Goal: Task Accomplishment & Management: Use online tool/utility

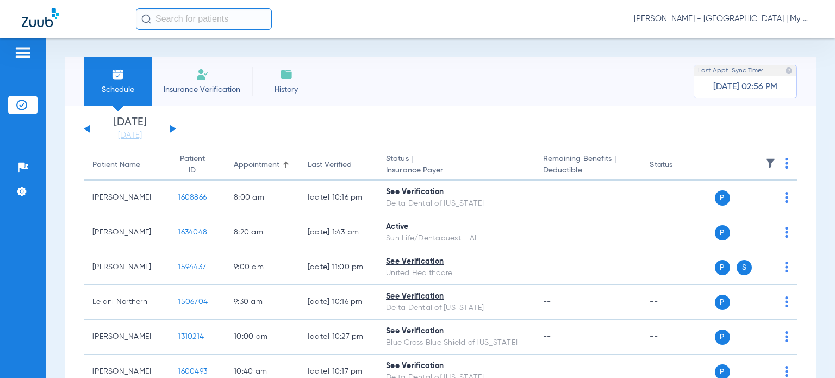
click at [714, 21] on span "[PERSON_NAME] - [GEOGRAPHIC_DATA] | My Community Dental Centers" at bounding box center [723, 19] width 179 height 11
click at [748, 45] on button "Account Selection" at bounding box center [772, 39] width 78 height 22
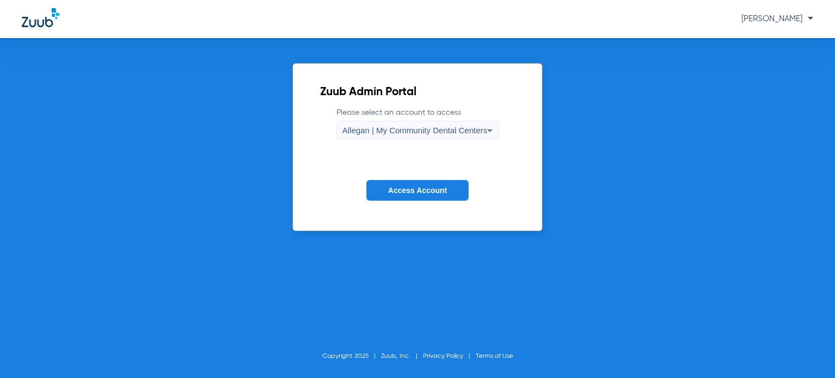
click at [448, 132] on span "Allegan | My Community Dental Centers" at bounding box center [415, 130] width 145 height 9
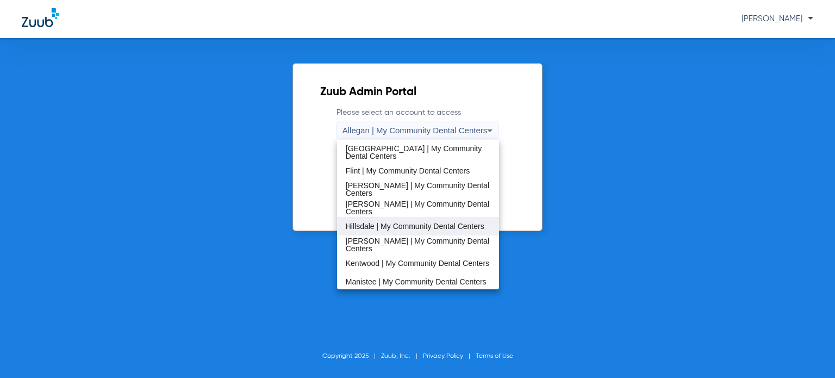
scroll to position [217, 0]
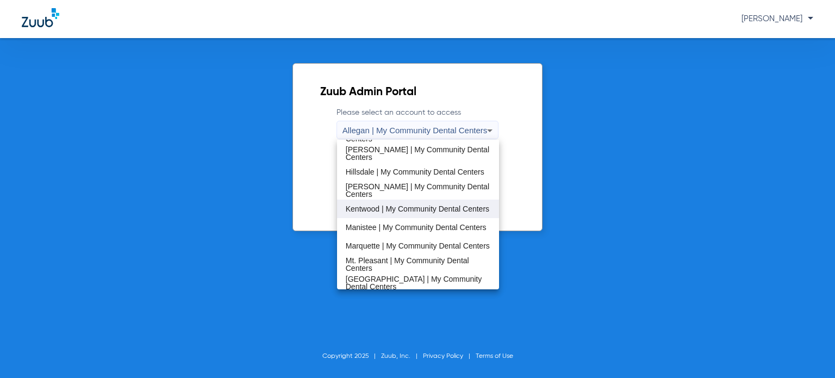
click at [424, 206] on span "Kentwood | My Community Dental Centers" at bounding box center [418, 209] width 144 height 8
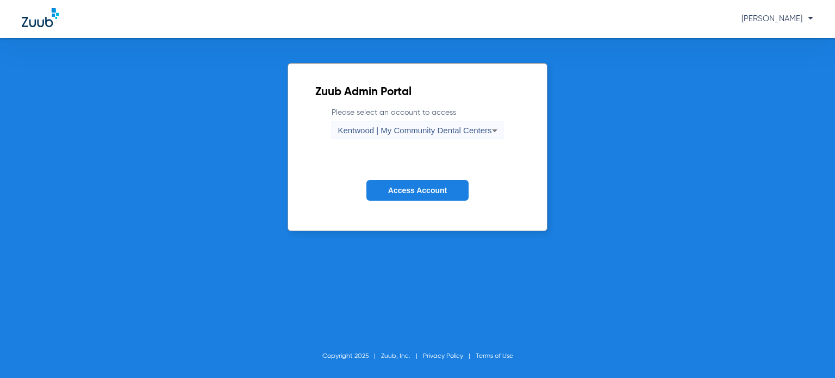
click at [421, 191] on span "Access Account" at bounding box center [417, 190] width 59 height 9
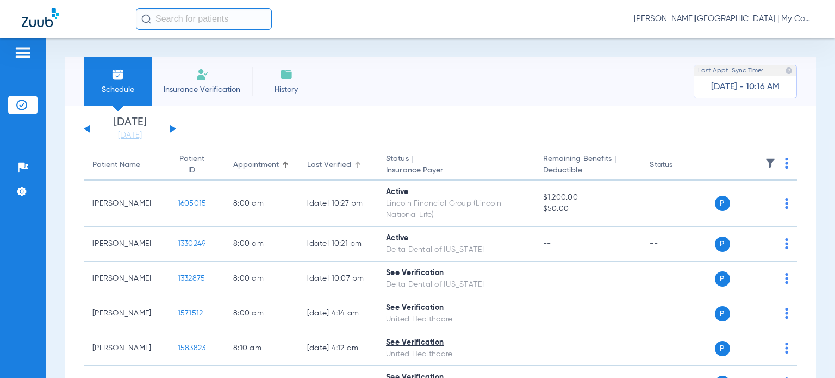
click at [333, 160] on div "Last Verified" at bounding box center [329, 164] width 44 height 11
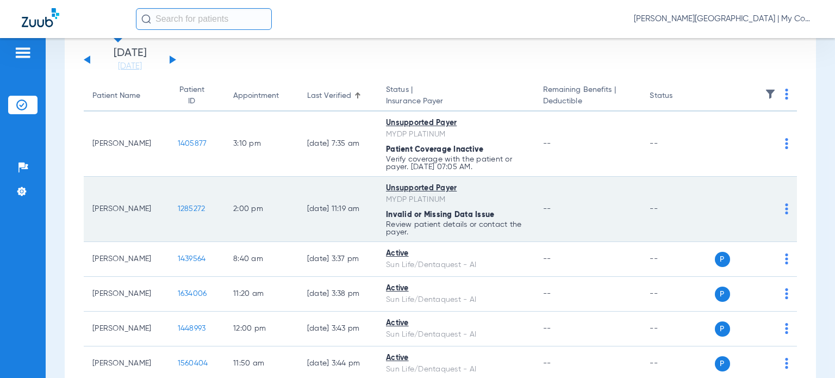
scroll to position [109, 0]
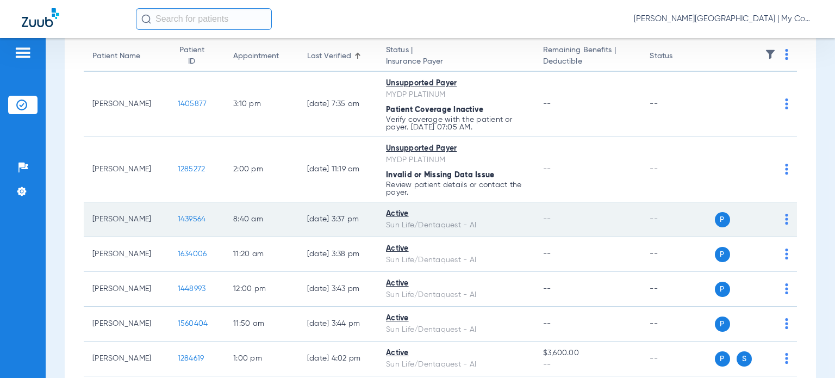
click at [785, 222] on img at bounding box center [786, 219] width 3 height 11
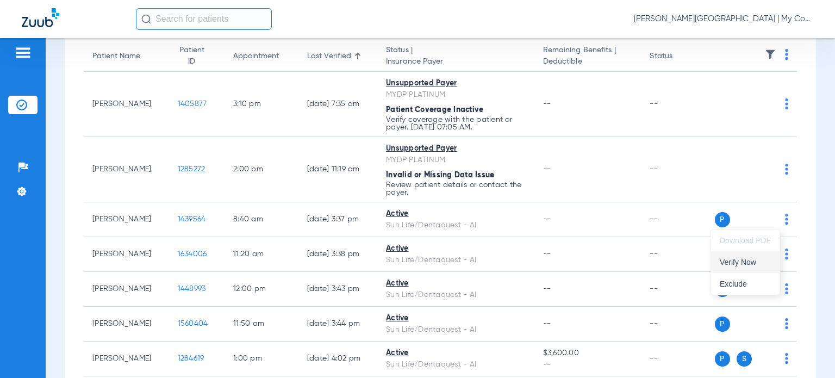
click at [752, 258] on span "Verify Now" at bounding box center [745, 262] width 51 height 8
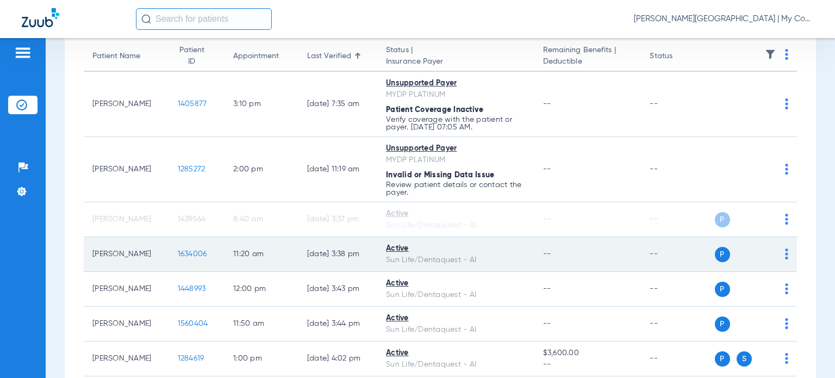
click at [776, 254] on div "P S" at bounding box center [752, 254] width 74 height 15
click at [785, 256] on img at bounding box center [786, 253] width 3 height 11
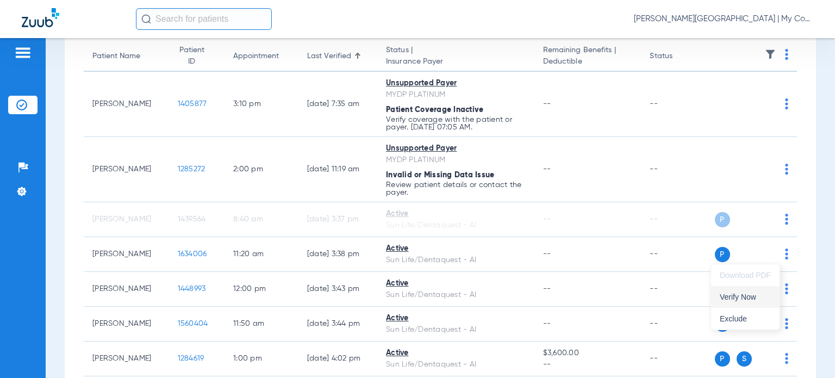
click at [750, 295] on span "Verify Now" at bounding box center [745, 297] width 51 height 8
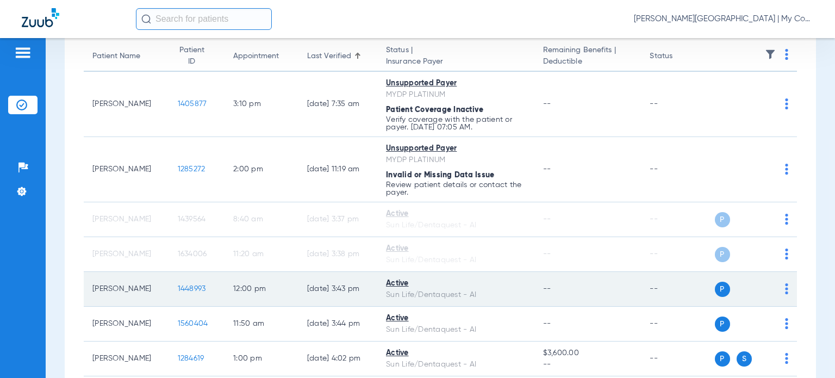
click at [785, 289] on img at bounding box center [786, 288] width 3 height 11
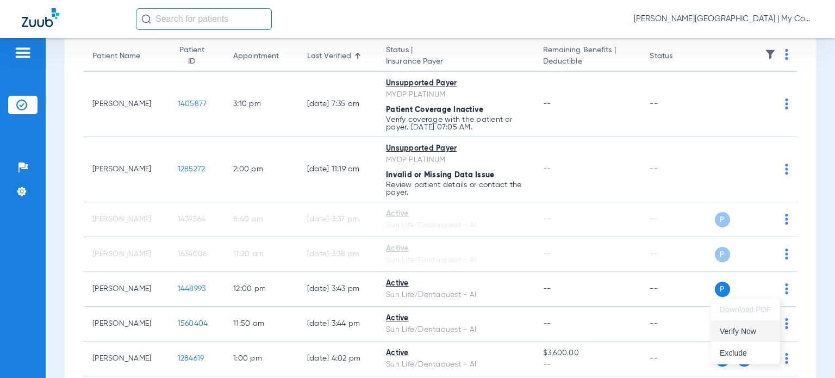
click at [754, 326] on button "Verify Now" at bounding box center [745, 331] width 69 height 22
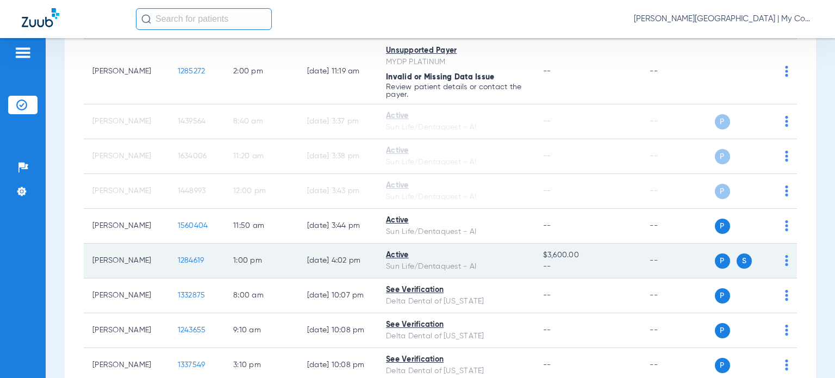
scroll to position [217, 0]
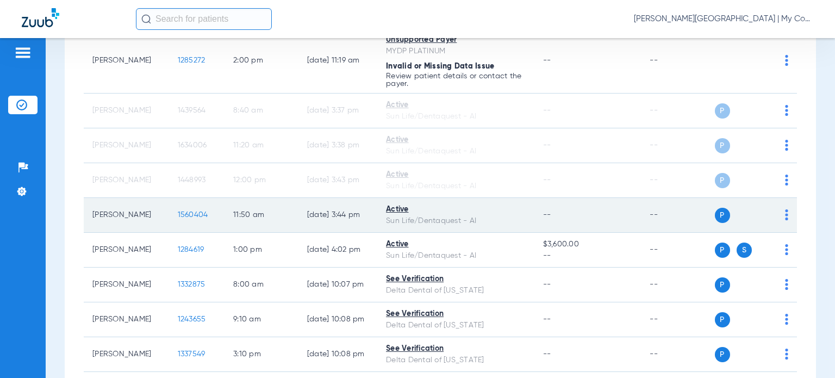
click at [785, 217] on img at bounding box center [786, 214] width 3 height 11
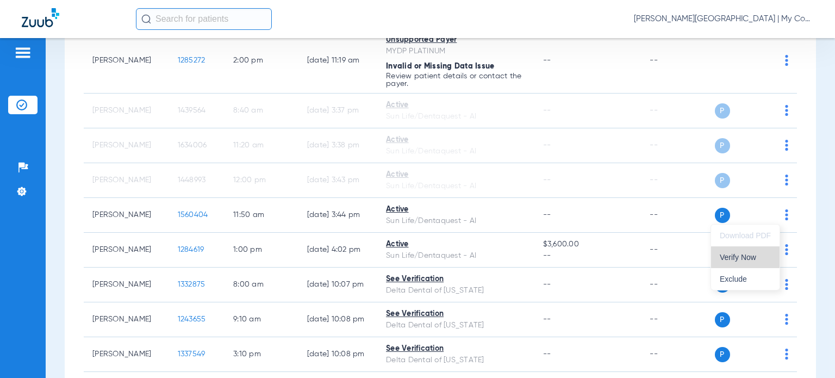
click at [756, 259] on span "Verify Now" at bounding box center [745, 257] width 51 height 8
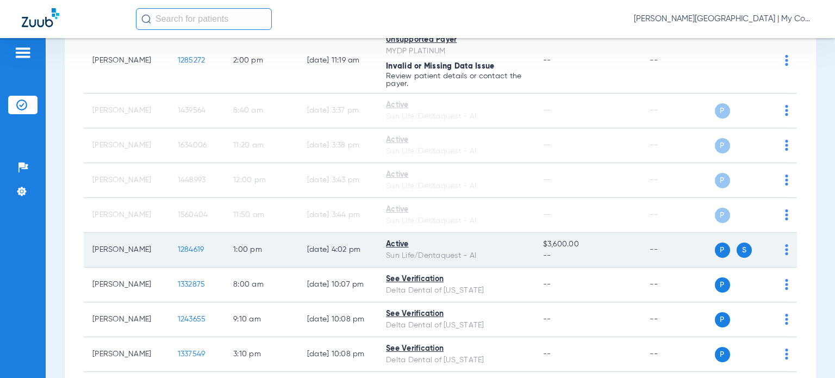
click at [785, 247] on img at bounding box center [786, 249] width 3 height 11
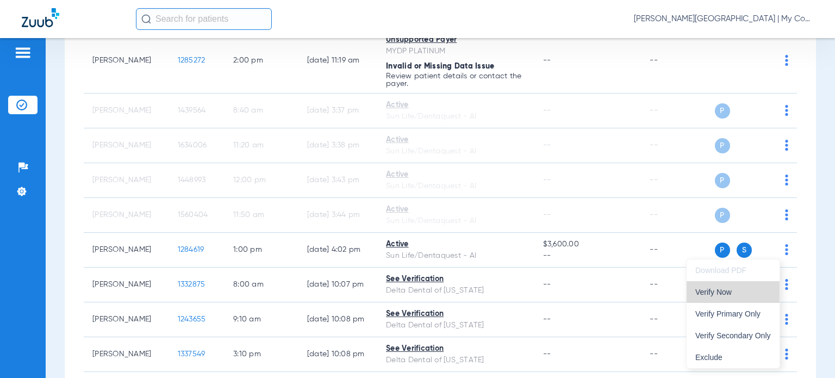
click at [749, 287] on button "Verify Now" at bounding box center [733, 292] width 93 height 22
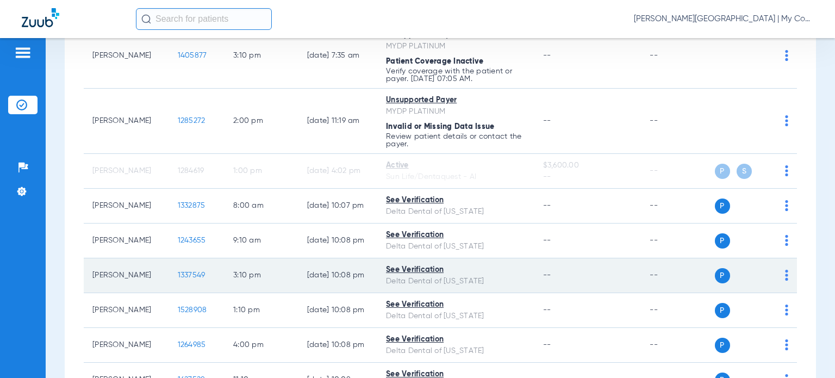
scroll to position [54, 0]
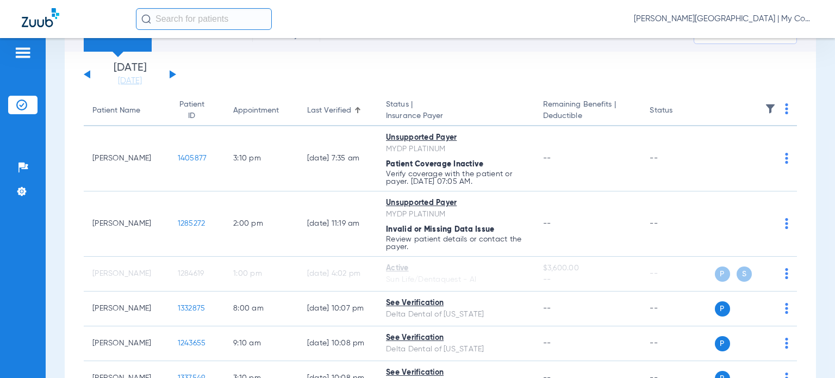
click at [319, 112] on div "Last Verified" at bounding box center [329, 110] width 44 height 11
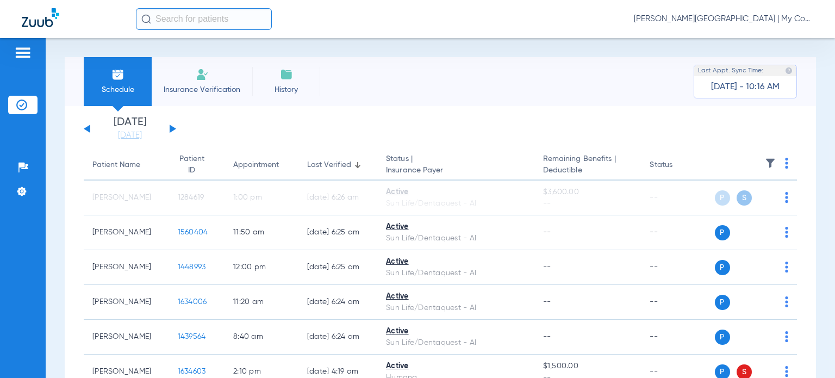
click at [331, 161] on div "Last Verified" at bounding box center [329, 164] width 44 height 11
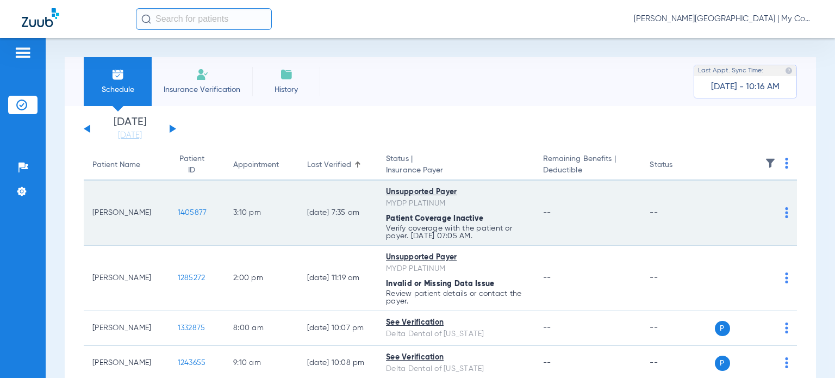
scroll to position [54, 0]
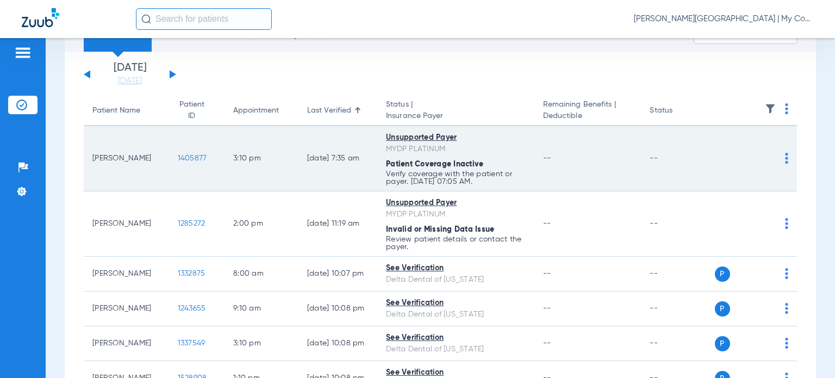
drag, startPoint x: 143, startPoint y: 157, endPoint x: 93, endPoint y: 158, distance: 50.0
click at [93, 158] on td "[PERSON_NAME]" at bounding box center [126, 158] width 85 height 65
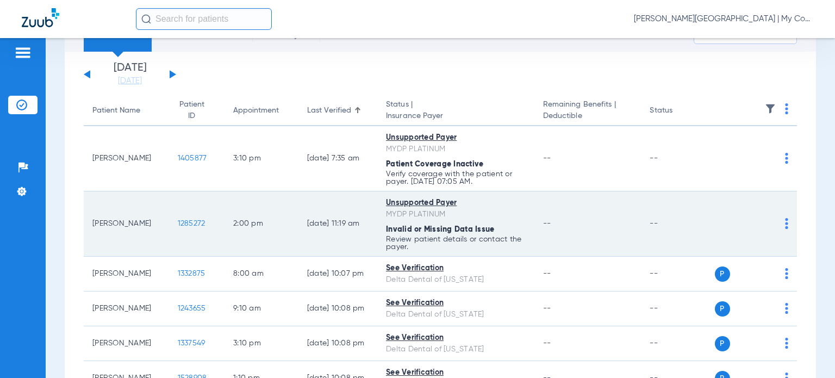
copy td "[PERSON_NAME]"
drag, startPoint x: 136, startPoint y: 230, endPoint x: 89, endPoint y: 217, distance: 48.5
click at [89, 217] on td "[PERSON_NAME]" at bounding box center [126, 223] width 85 height 65
copy td "[PERSON_NAME]"
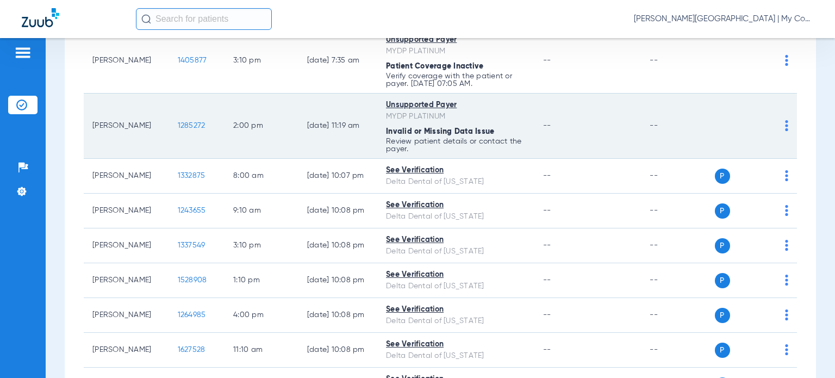
scroll to position [163, 0]
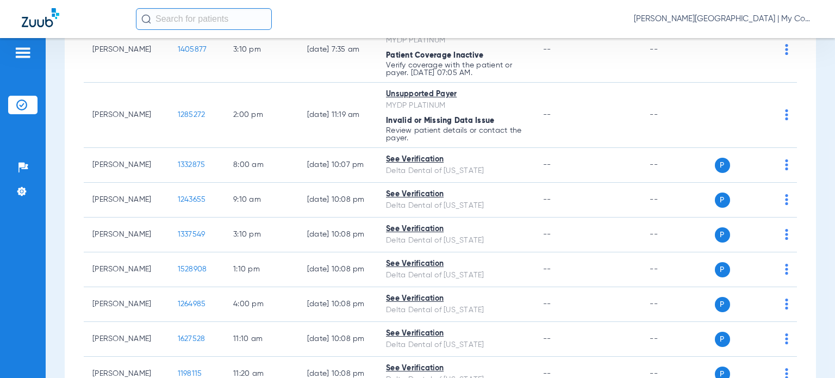
click at [819, 213] on div "Schedule Insurance Verification History Last Appt. Sync Time: [DATE] - 10:16 AM…" at bounding box center [440, 208] width 789 height 340
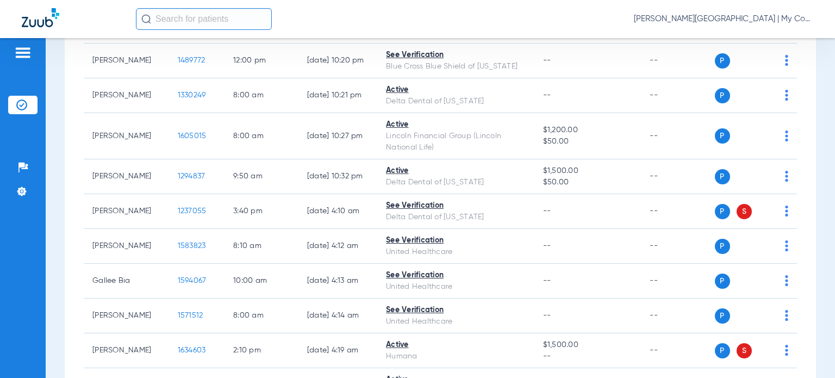
scroll to position [1087, 0]
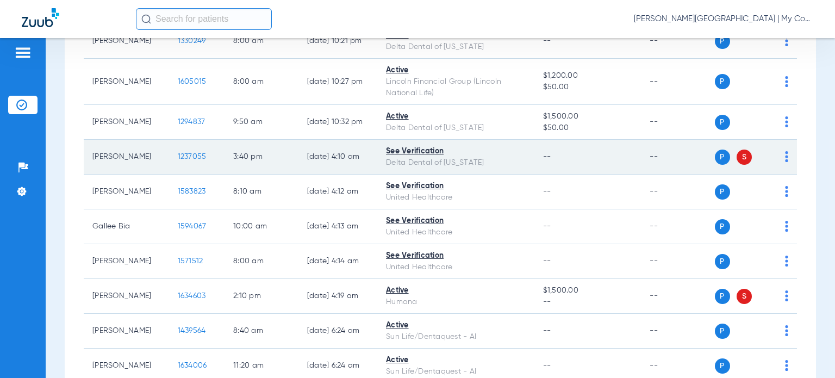
drag, startPoint x: 140, startPoint y: 167, endPoint x: 94, endPoint y: 166, distance: 46.8
click at [94, 166] on td "[PERSON_NAME]" at bounding box center [126, 157] width 85 height 35
copy td "[PERSON_NAME]"
click at [182, 160] on span "1237055" at bounding box center [192, 157] width 29 height 8
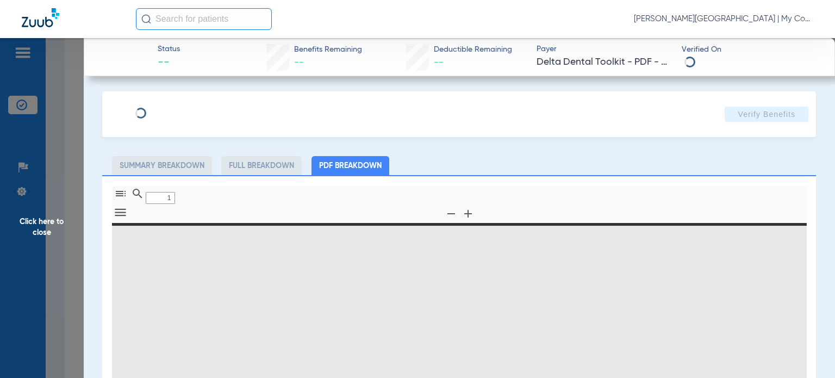
type input "0"
select select "page-width"
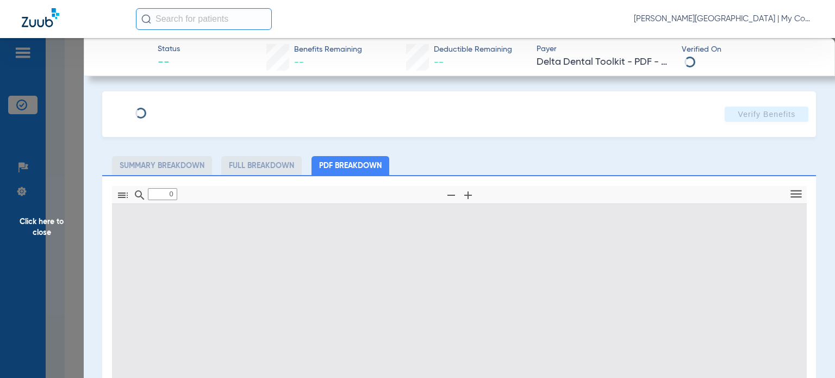
type input "1"
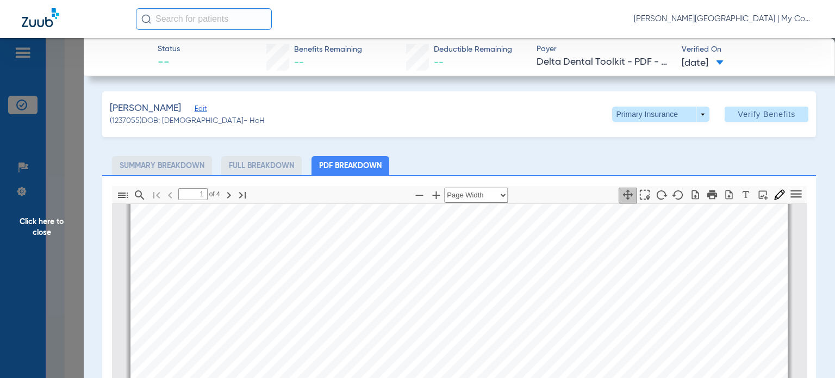
scroll to position [169, 0]
click at [43, 221] on span "Click here to close" at bounding box center [42, 227] width 84 height 378
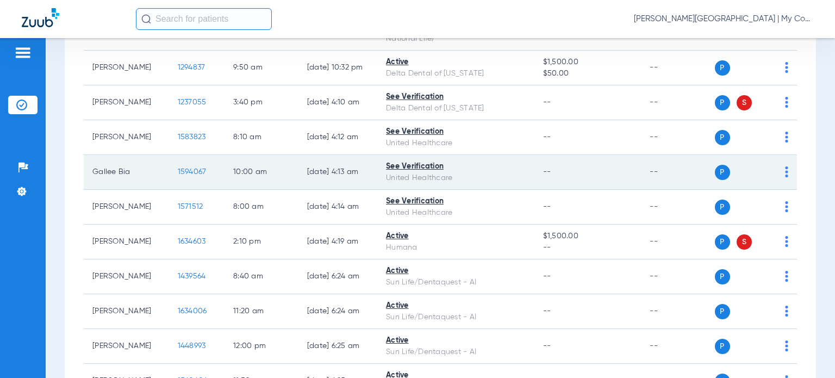
scroll to position [1196, 0]
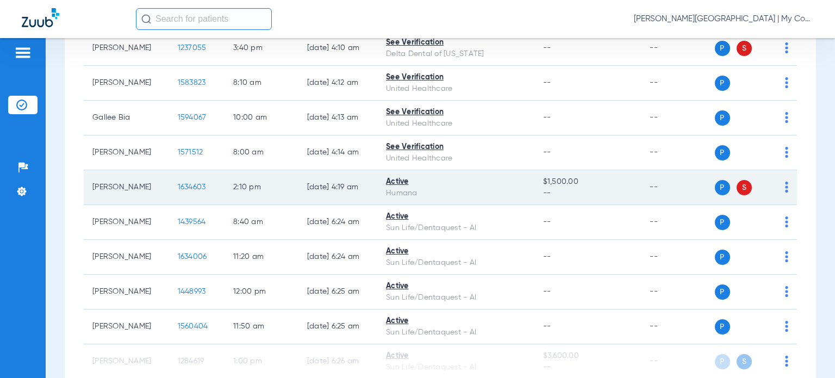
drag, startPoint x: 142, startPoint y: 197, endPoint x: 88, endPoint y: 195, distance: 53.9
click at [88, 195] on td "[PERSON_NAME]" at bounding box center [126, 187] width 85 height 35
copy td "[PERSON_NAME]"
click at [191, 191] on span "1634603" at bounding box center [192, 187] width 28 height 8
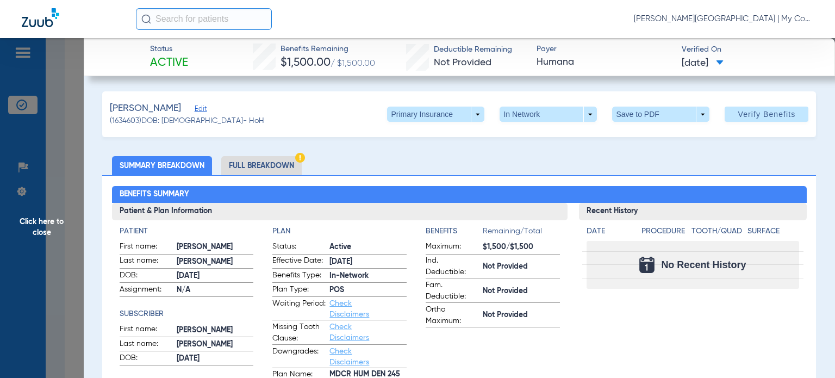
click at [487, 163] on ul "Summary Breakdown Full Breakdown" at bounding box center [459, 165] width 714 height 19
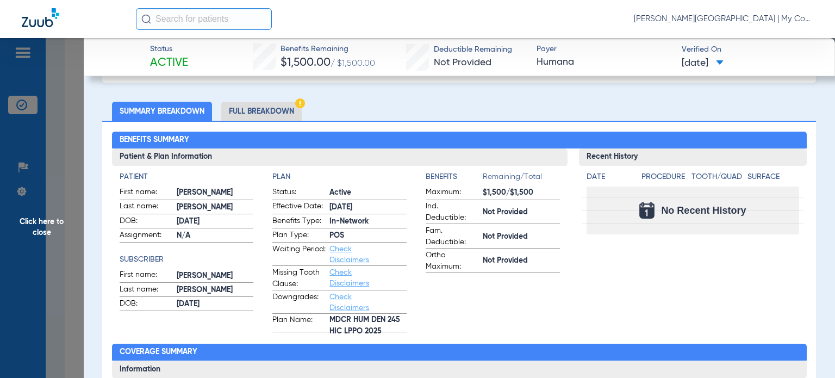
click at [48, 220] on span "Click here to close" at bounding box center [42, 227] width 84 height 378
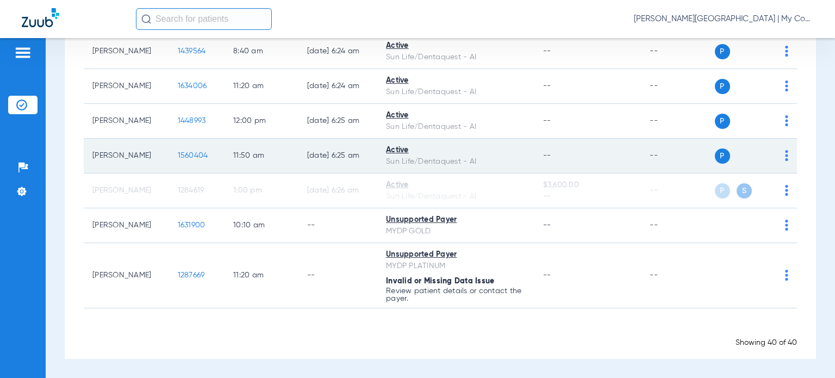
scroll to position [1373, 0]
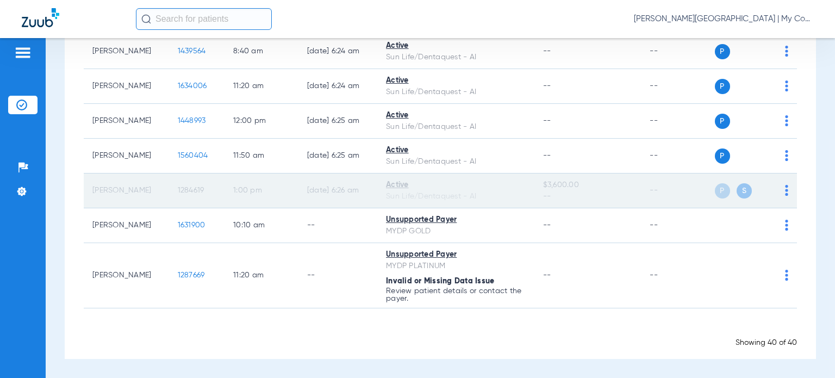
drag, startPoint x: 136, startPoint y: 189, endPoint x: 88, endPoint y: 191, distance: 48.4
click at [88, 191] on td "[PERSON_NAME]" at bounding box center [126, 190] width 85 height 35
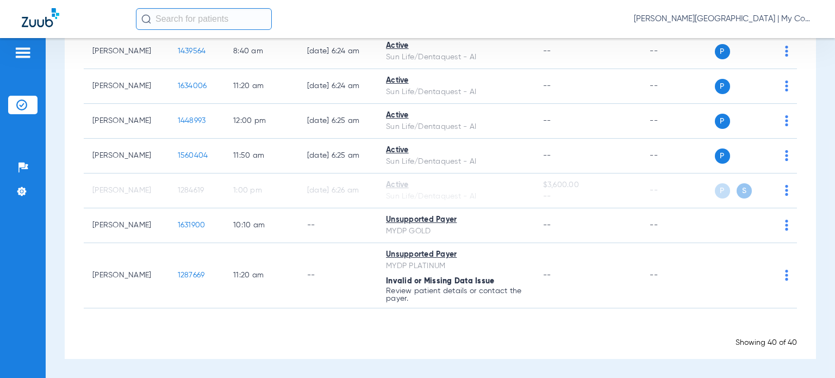
copy td "[PERSON_NAME]"
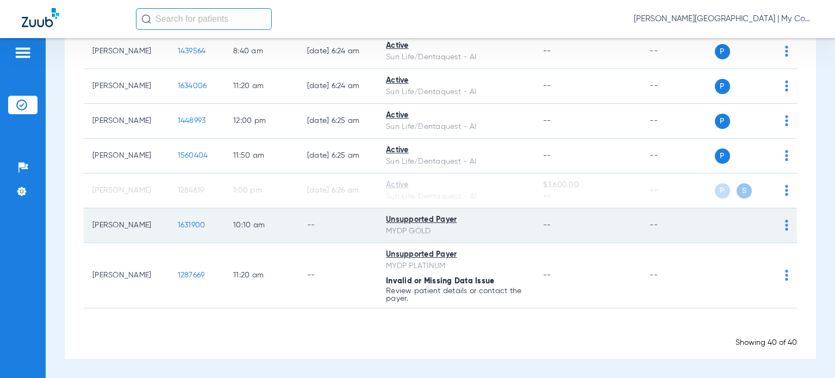
drag, startPoint x: 141, startPoint y: 227, endPoint x: 94, endPoint y: 231, distance: 48.0
click at [94, 231] on td "[PERSON_NAME]" at bounding box center [126, 225] width 85 height 35
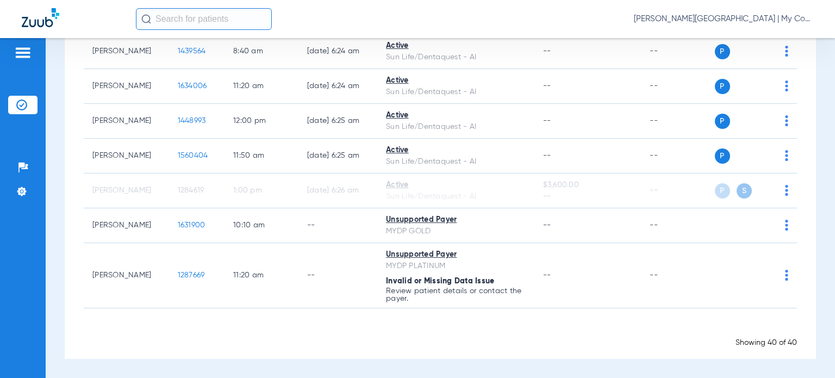
copy td "[PERSON_NAME]"
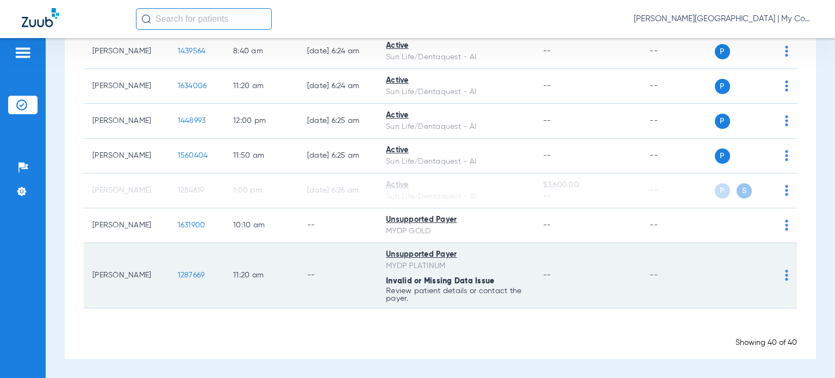
drag, startPoint x: 125, startPoint y: 280, endPoint x: 92, endPoint y: 269, distance: 33.9
click at [92, 269] on td "[PERSON_NAME]" at bounding box center [126, 275] width 85 height 65
copy td "[PERSON_NAME]"
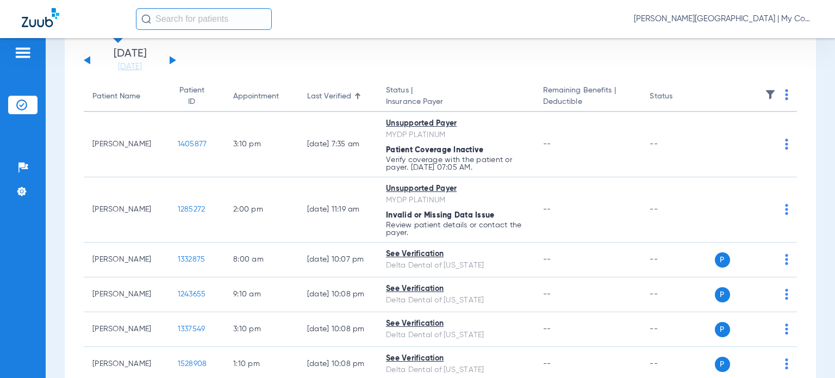
scroll to position [0, 0]
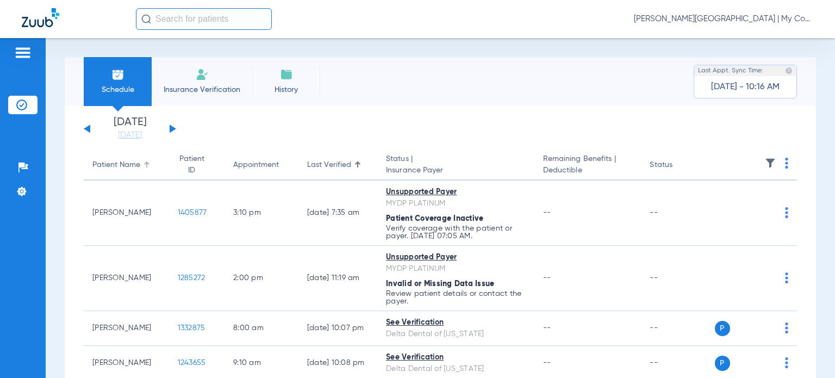
click at [123, 167] on div "Patient Name" at bounding box center [116, 164] width 48 height 11
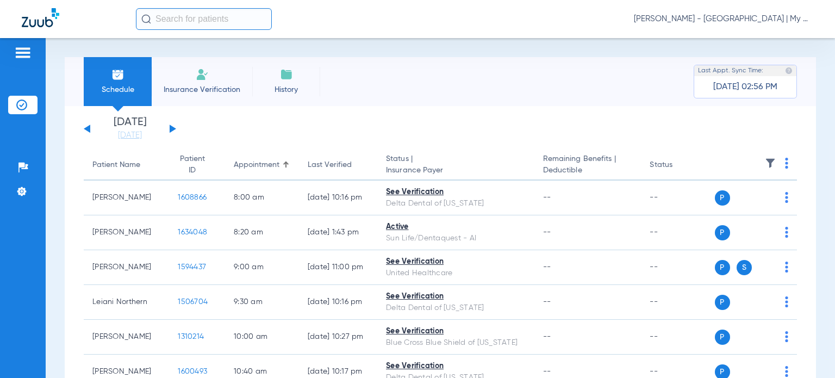
click at [736, 21] on span "[PERSON_NAME] - [GEOGRAPHIC_DATA] | My Community Dental Centers" at bounding box center [723, 19] width 179 height 11
click at [750, 38] on span "Account Selection" at bounding box center [772, 39] width 61 height 8
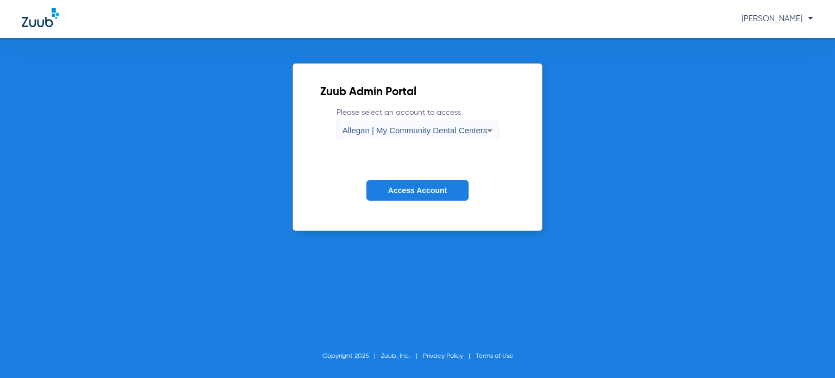
click at [389, 128] on span "Allegan | My Community Dental Centers" at bounding box center [415, 130] width 145 height 9
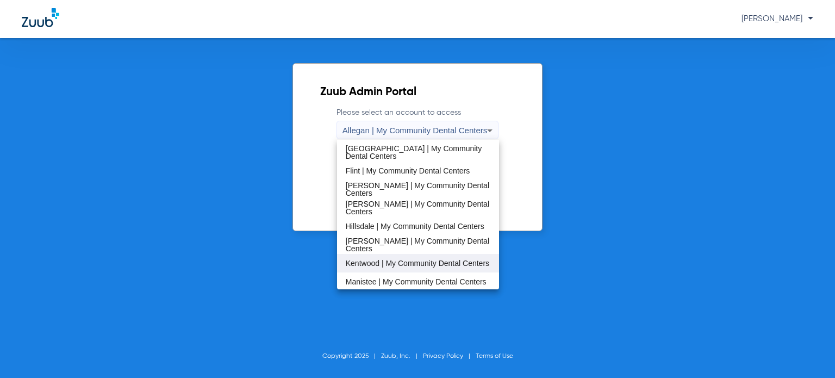
scroll to position [217, 0]
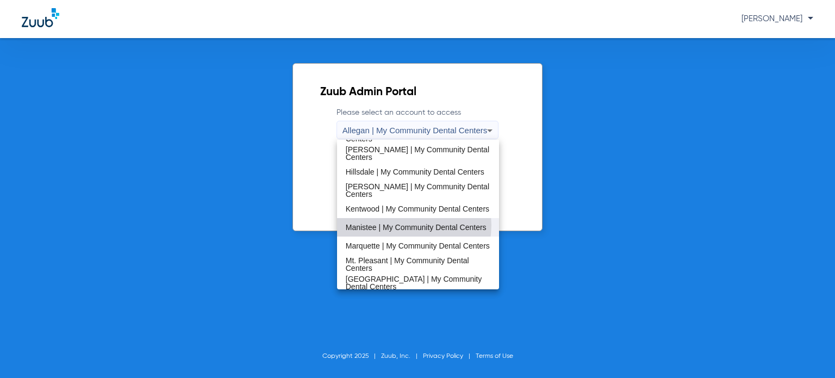
click at [403, 225] on span "Manistee | My Community Dental Centers" at bounding box center [416, 227] width 141 height 8
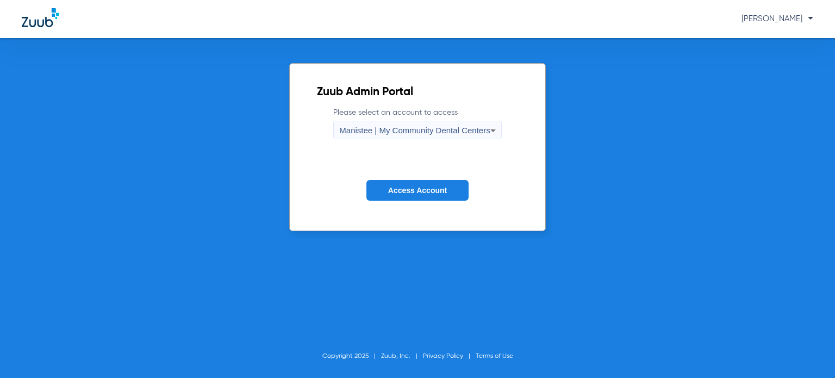
click at [414, 197] on button "Access Account" at bounding box center [417, 190] width 102 height 21
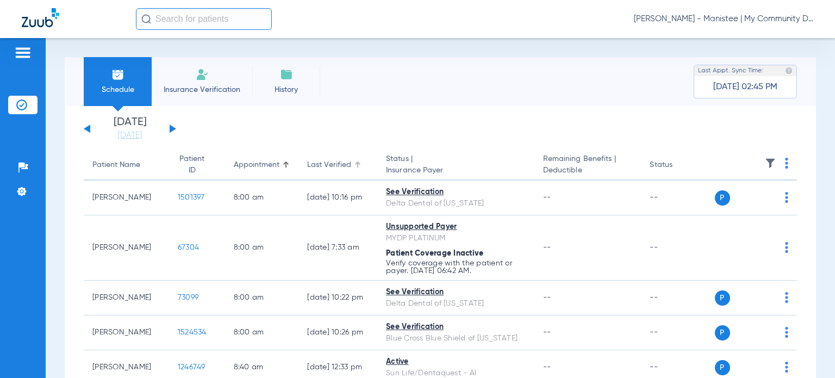
click at [310, 168] on div "Last Verified" at bounding box center [329, 164] width 44 height 11
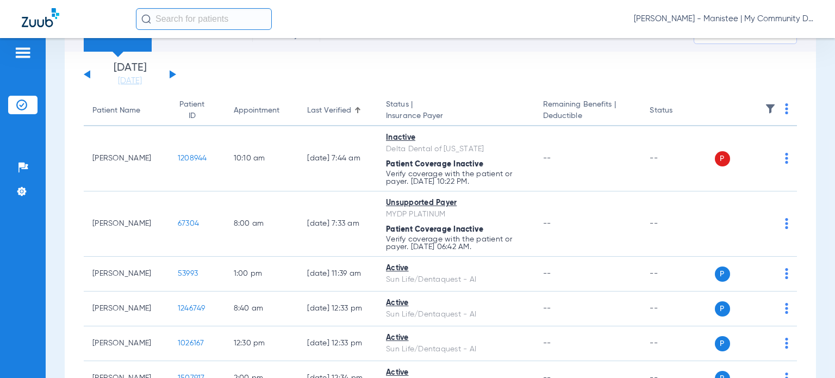
scroll to position [109, 0]
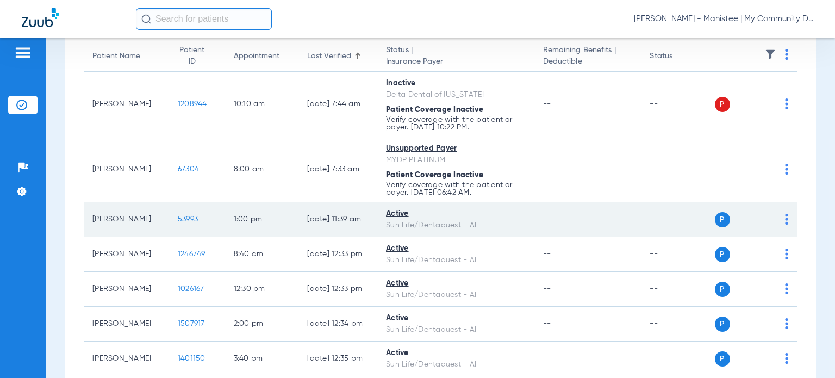
click at [785, 219] on img at bounding box center [786, 219] width 3 height 11
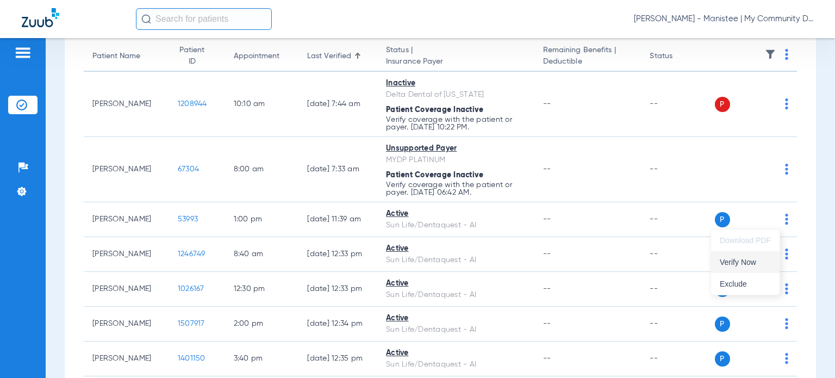
click at [767, 258] on span "Verify Now" at bounding box center [745, 262] width 51 height 8
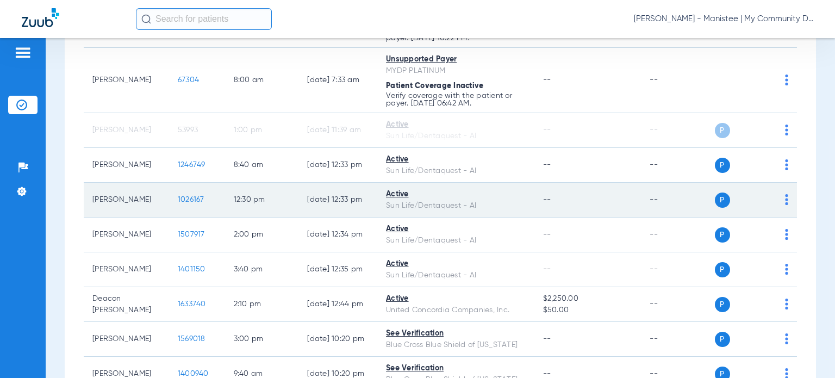
scroll to position [217, 0]
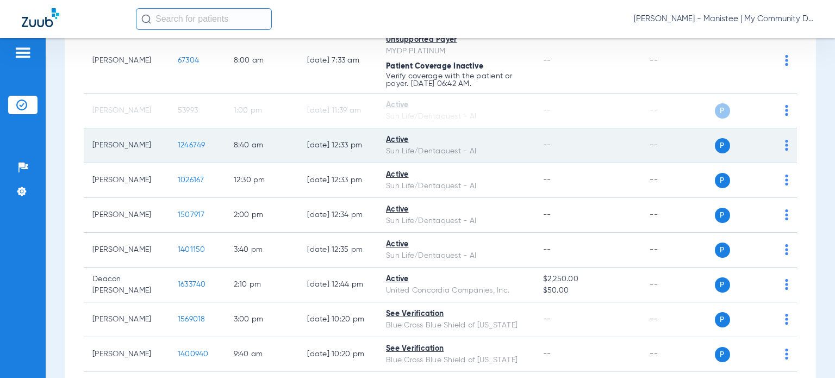
click at [785, 142] on img at bounding box center [786, 145] width 3 height 11
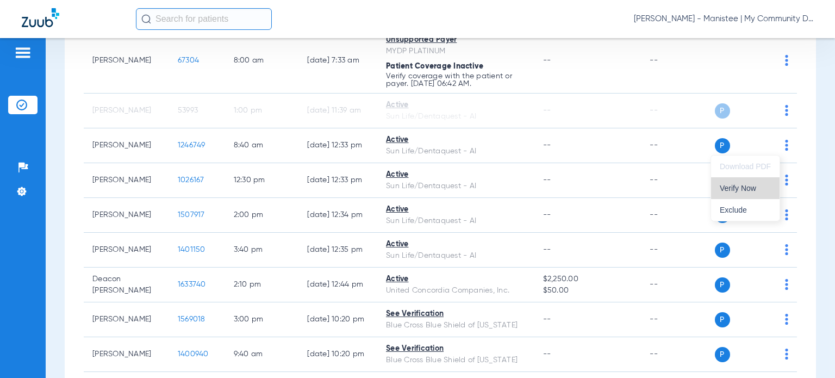
click at [760, 185] on span "Verify Now" at bounding box center [745, 188] width 51 height 8
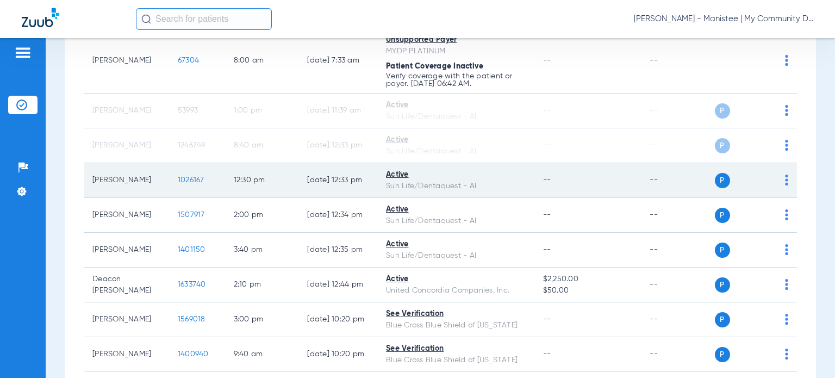
click at [785, 179] on img at bounding box center [786, 180] width 3 height 11
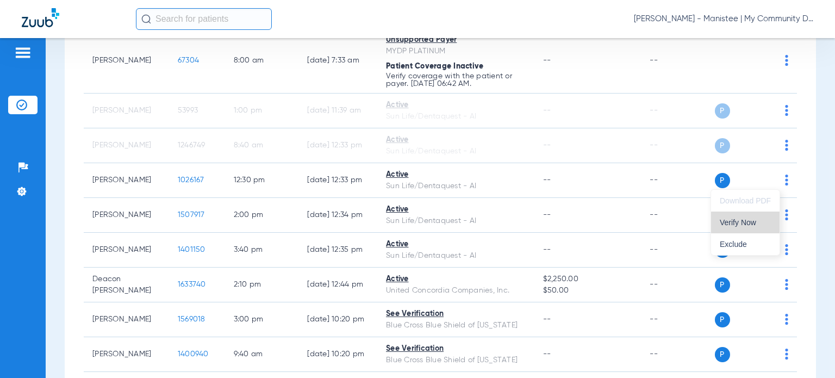
click at [755, 226] on span "Verify Now" at bounding box center [745, 223] width 51 height 8
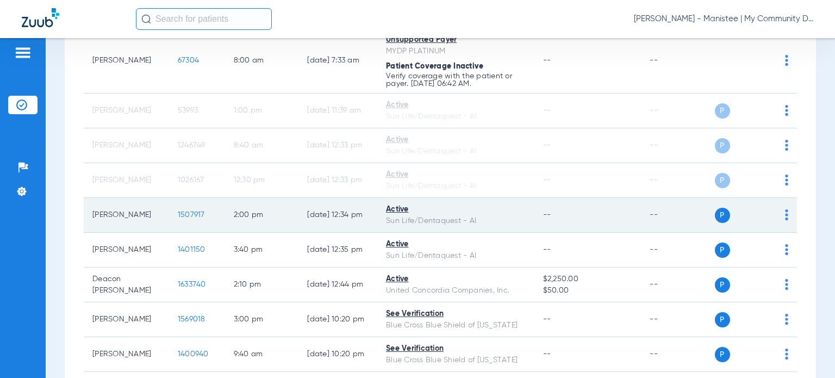
click at [785, 215] on img at bounding box center [786, 214] width 3 height 11
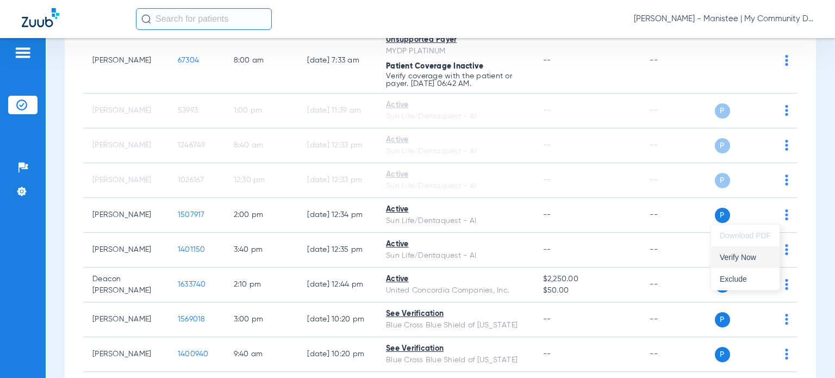
click at [750, 255] on span "Verify Now" at bounding box center [745, 257] width 51 height 8
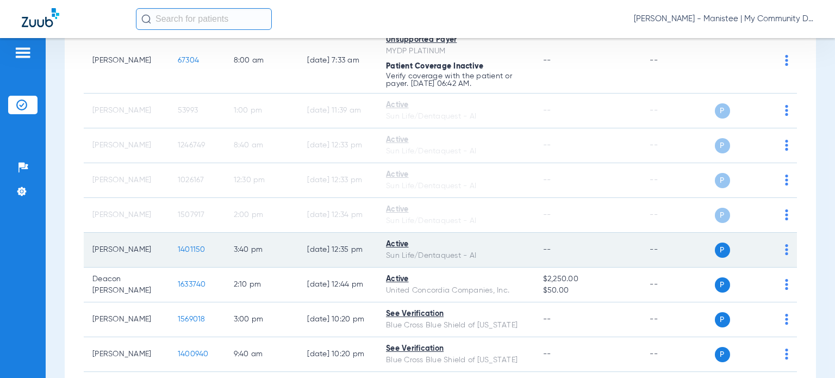
click at [785, 250] on img at bounding box center [786, 249] width 3 height 11
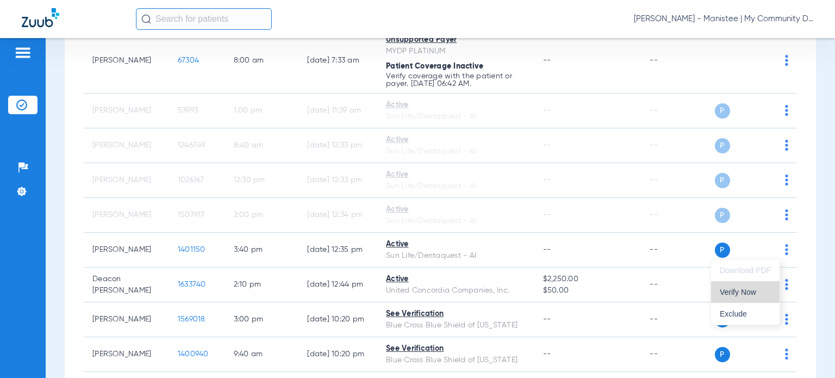
click at [754, 293] on span "Verify Now" at bounding box center [745, 292] width 51 height 8
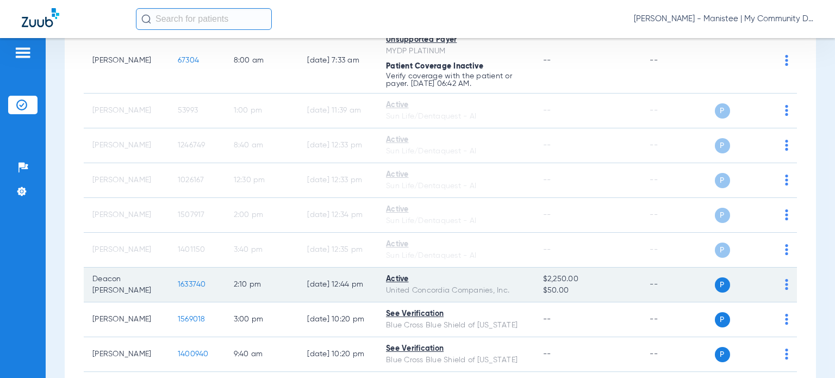
click at [785, 284] on img at bounding box center [786, 284] width 3 height 11
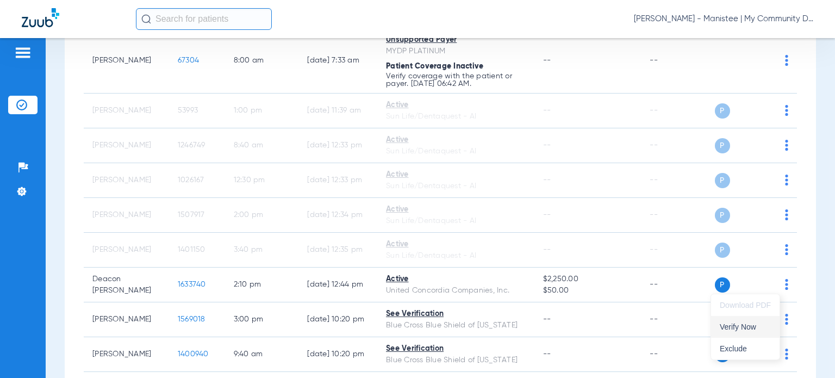
click at [747, 324] on span "Verify Now" at bounding box center [745, 327] width 51 height 8
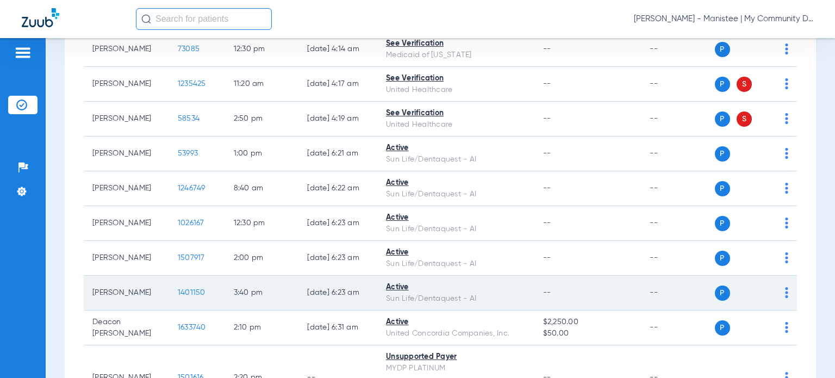
scroll to position [1094, 0]
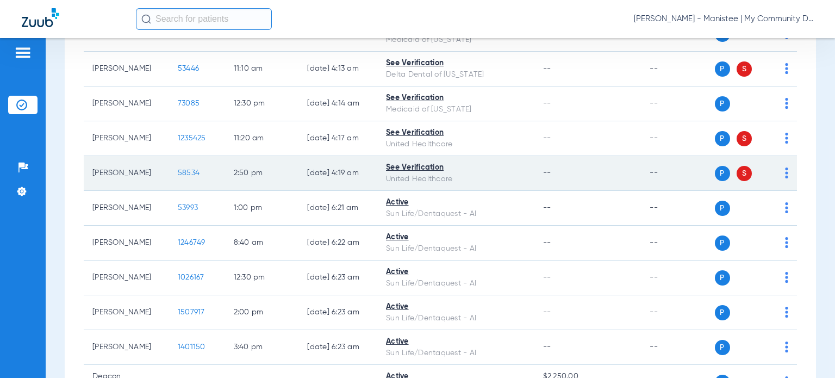
click at [785, 178] on img at bounding box center [786, 172] width 3 height 11
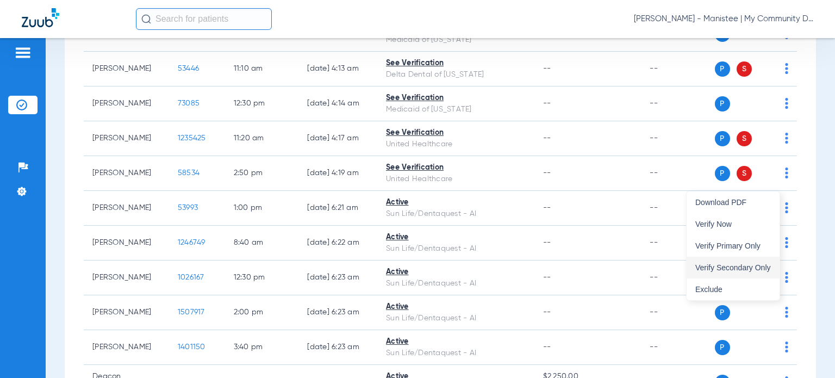
click at [757, 267] on span "Verify Secondary Only" at bounding box center [733, 268] width 76 height 8
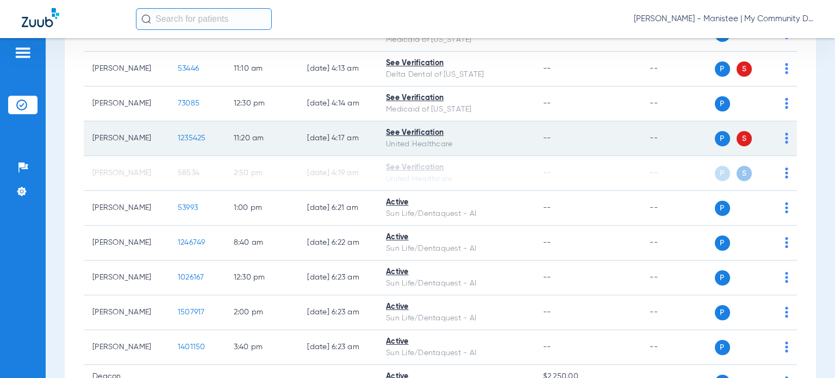
click at [780, 148] on td "P S" at bounding box center [756, 138] width 83 height 35
click at [785, 144] on img at bounding box center [786, 138] width 3 height 11
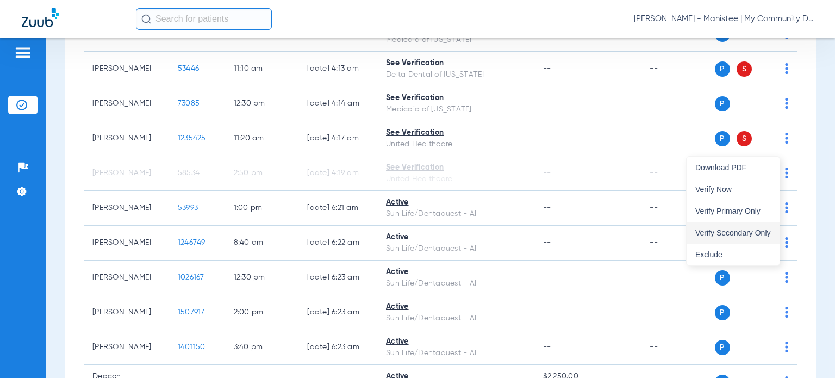
click at [755, 233] on span "Verify Secondary Only" at bounding box center [733, 233] width 76 height 8
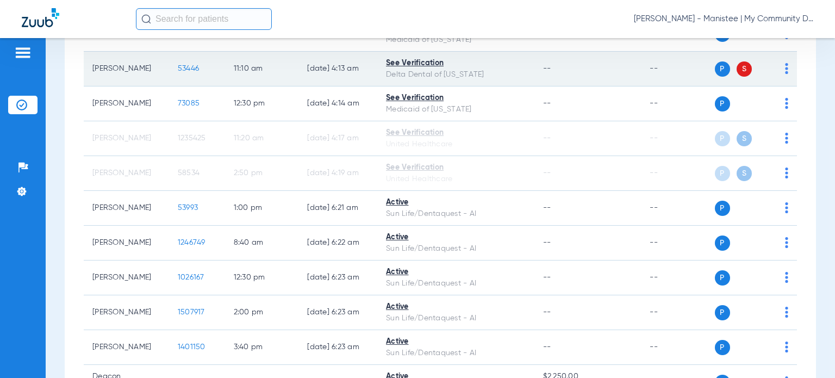
click at [785, 74] on img at bounding box center [786, 68] width 3 height 11
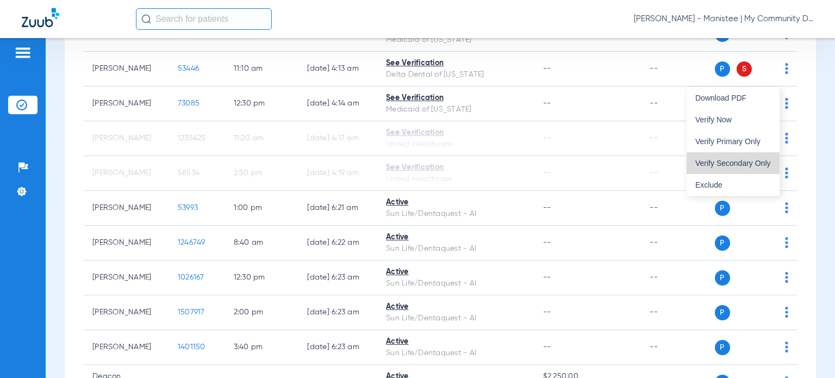
click at [757, 166] on span "Verify Secondary Only" at bounding box center [733, 163] width 76 height 8
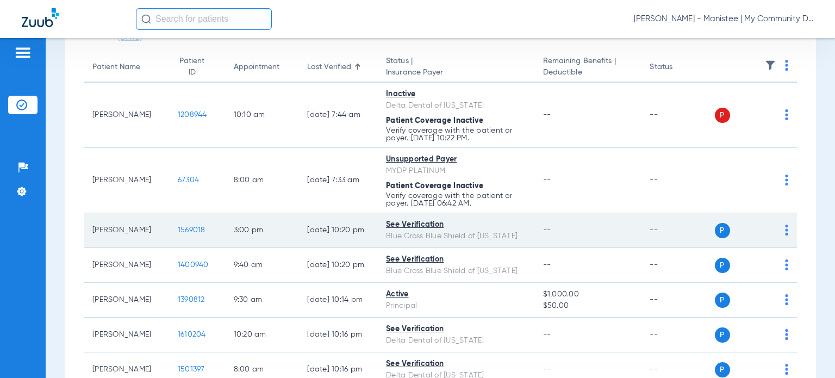
scroll to position [0, 0]
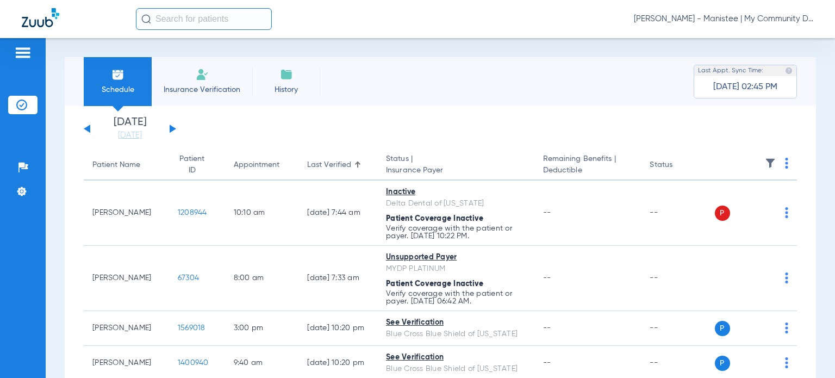
click at [307, 165] on div "Last Verified" at bounding box center [329, 164] width 44 height 11
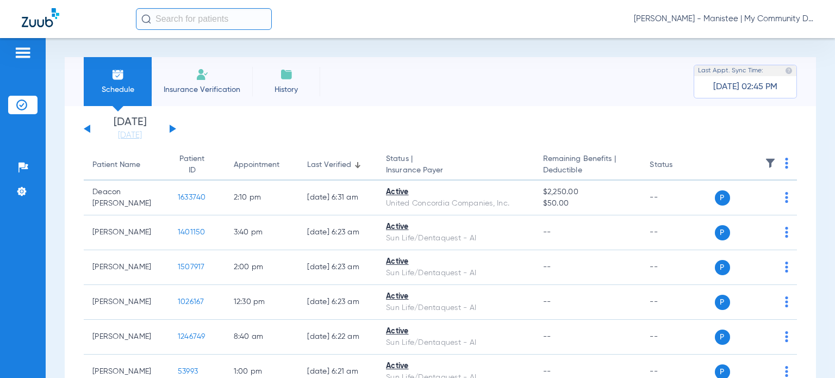
click at [328, 166] on div "Last Verified" at bounding box center [329, 164] width 44 height 11
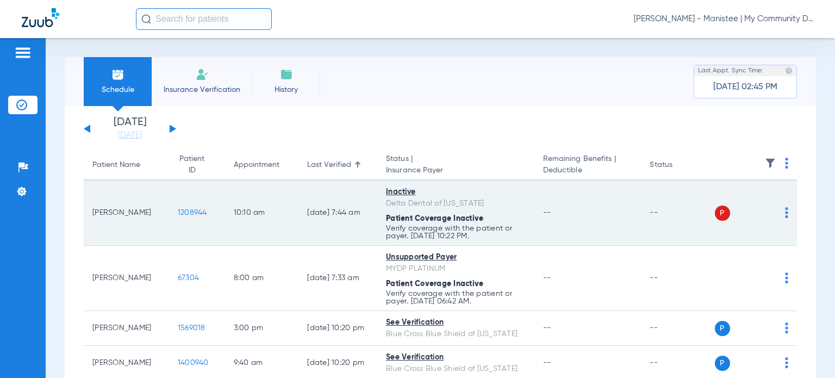
drag, startPoint x: 146, startPoint y: 212, endPoint x: 91, endPoint y: 207, distance: 55.1
click at [91, 207] on td "Danielle Rivers" at bounding box center [126, 213] width 85 height 65
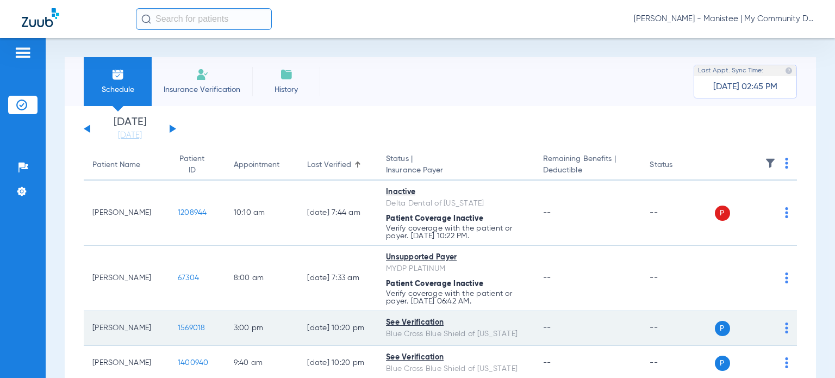
copy td "Danielle Rivers"
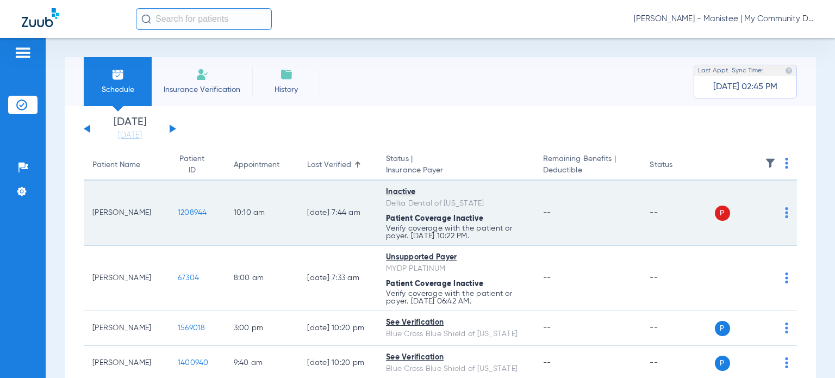
scroll to position [54, 0]
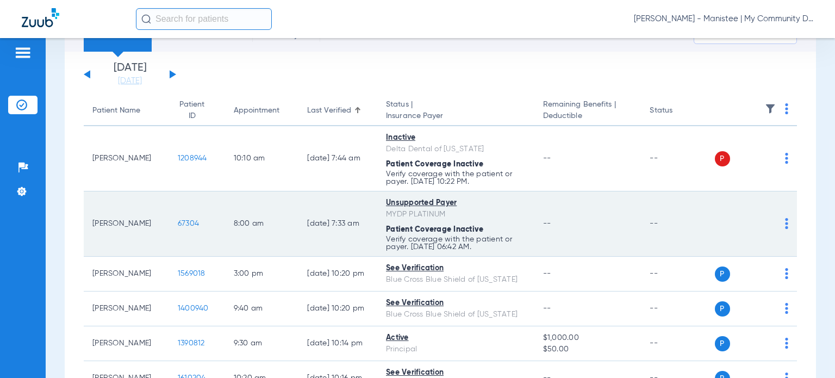
drag, startPoint x: 146, startPoint y: 223, endPoint x: 91, endPoint y: 221, distance: 55.0
click at [91, 221] on td "Daniel Karner" at bounding box center [126, 223] width 85 height 65
copy td "Daniel Karner"
click at [667, 221] on td "--" at bounding box center [677, 223] width 73 height 65
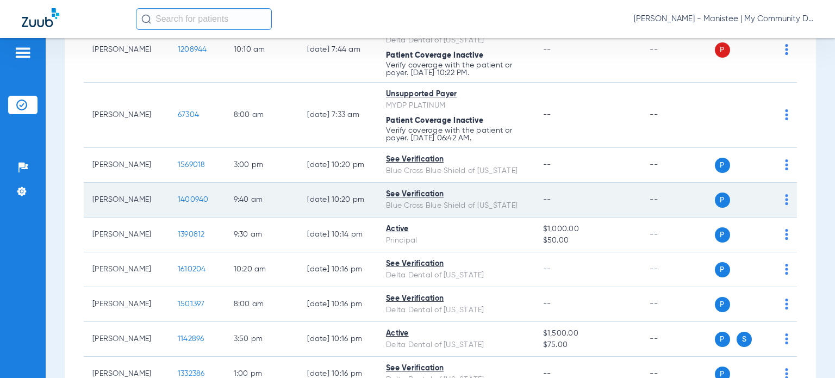
scroll to position [217, 0]
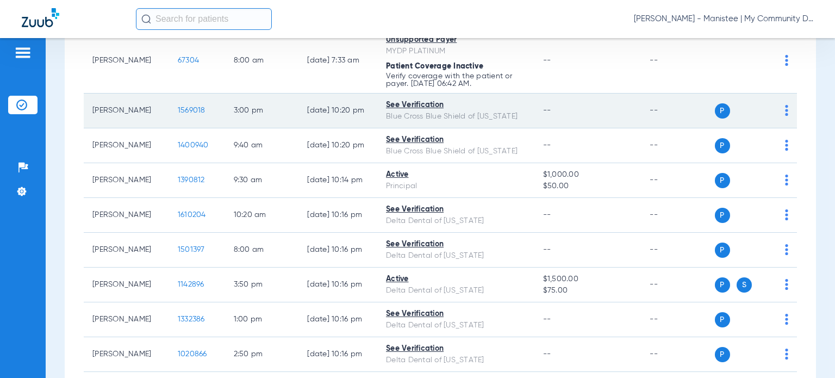
click at [785, 113] on img at bounding box center [786, 110] width 3 height 11
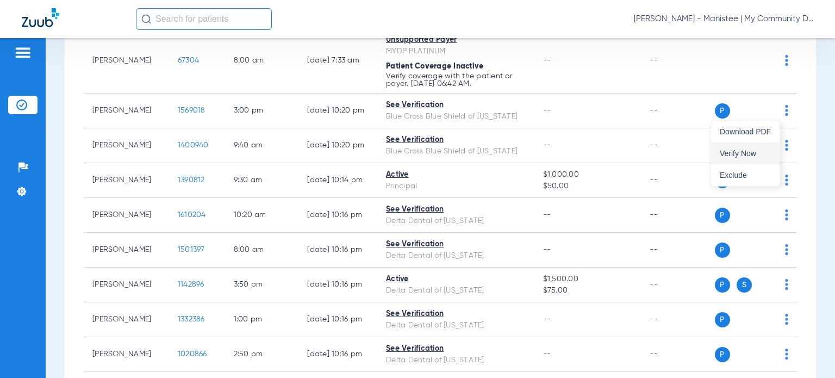
click at [750, 152] on span "Verify Now" at bounding box center [745, 154] width 51 height 8
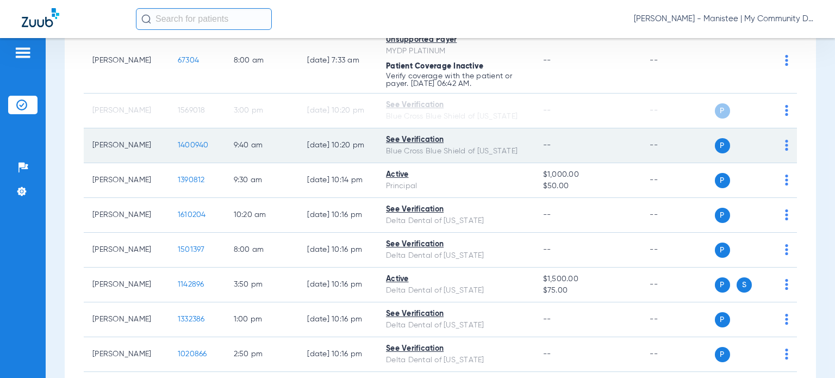
click at [785, 145] on img at bounding box center [786, 145] width 3 height 11
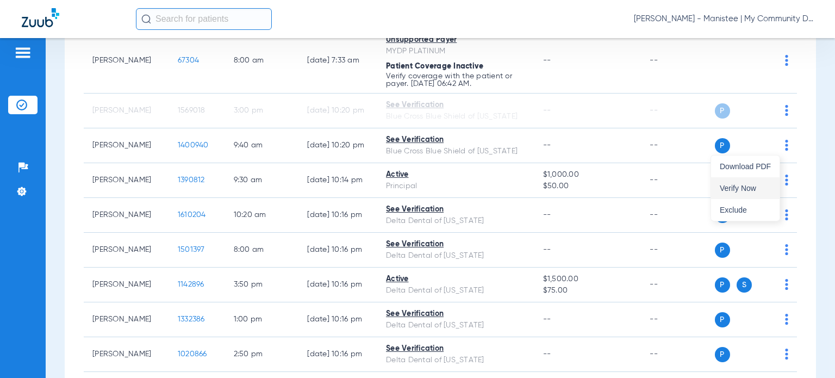
click at [770, 183] on button "Verify Now" at bounding box center [745, 188] width 69 height 22
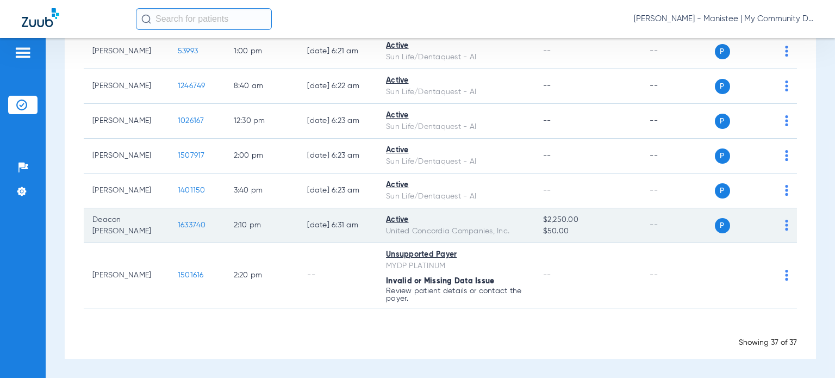
scroll to position [1258, 0]
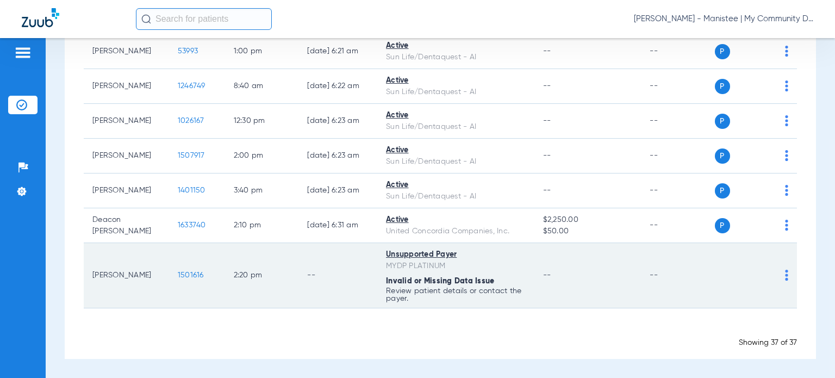
drag, startPoint x: 137, startPoint y: 276, endPoint x: 91, endPoint y: 277, distance: 45.7
click at [91, 277] on td "Mark Obrien" at bounding box center [126, 275] width 85 height 65
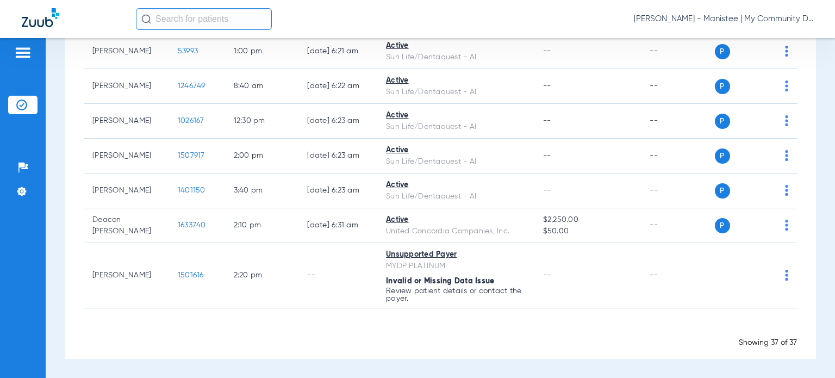
copy td "Mark Obrien"
drag, startPoint x: 597, startPoint y: 322, endPoint x: 538, endPoint y: 315, distance: 59.7
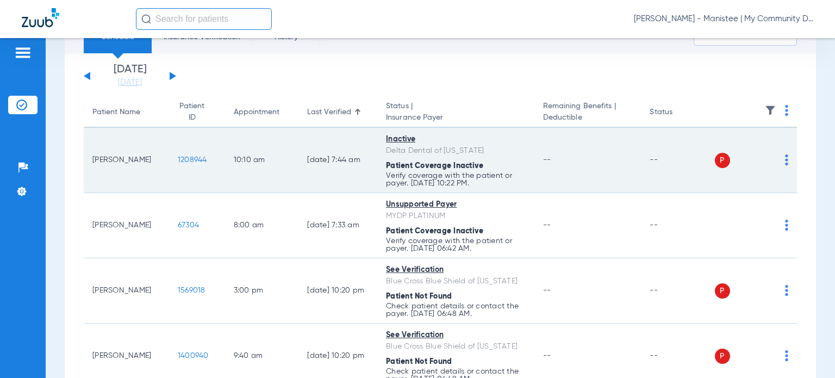
scroll to position [109, 0]
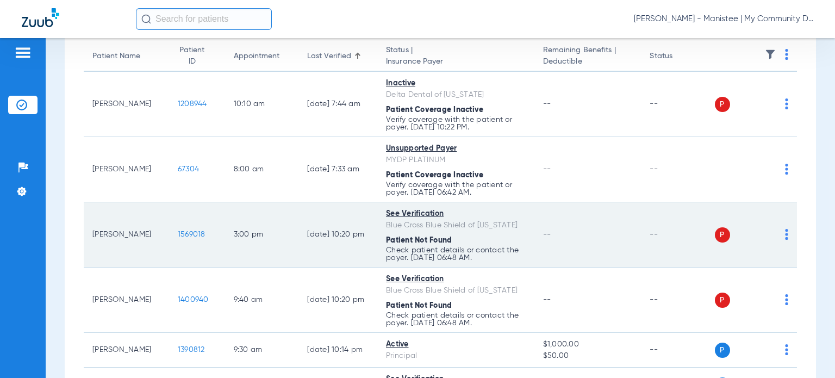
click at [785, 232] on img at bounding box center [786, 234] width 3 height 11
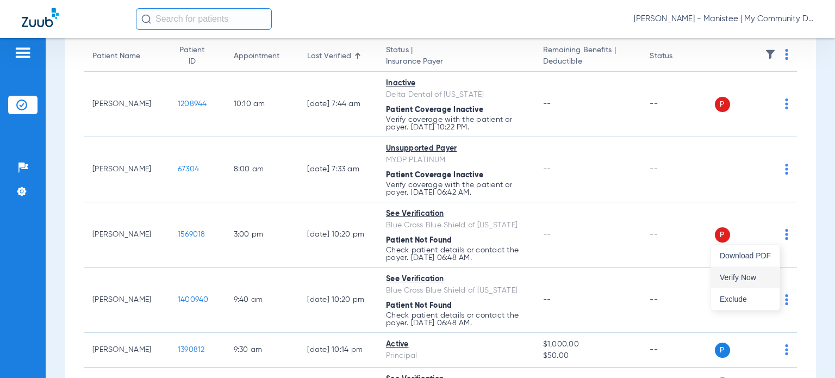
click at [757, 273] on span "Verify Now" at bounding box center [745, 277] width 51 height 8
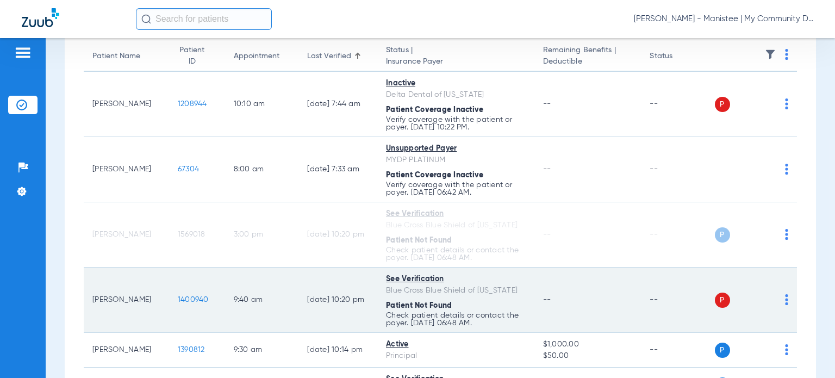
click at [785, 301] on img at bounding box center [786, 299] width 3 height 11
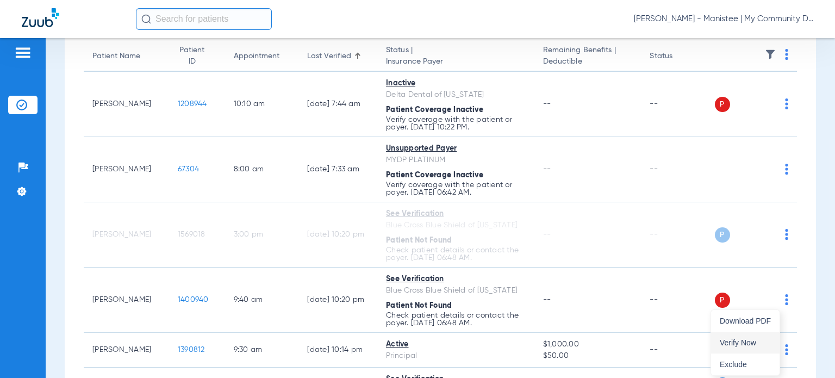
click at [756, 334] on button "Verify Now" at bounding box center [745, 343] width 69 height 22
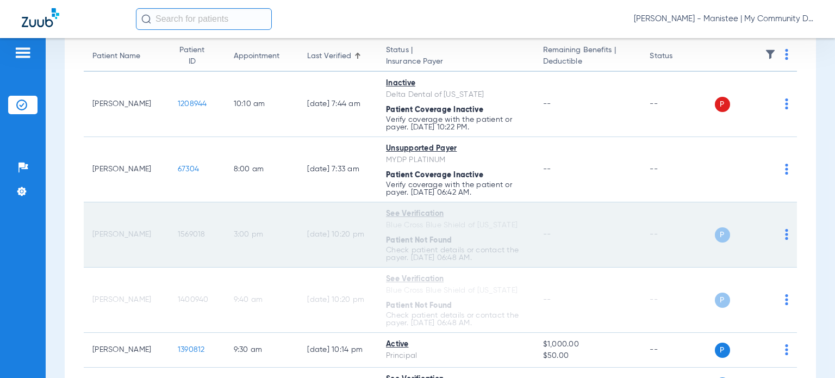
drag, startPoint x: 135, startPoint y: 235, endPoint x: 90, endPoint y: 228, distance: 45.7
click at [90, 228] on td "Ivy Bowden" at bounding box center [126, 234] width 85 height 65
copy td "Ivy Bowden"
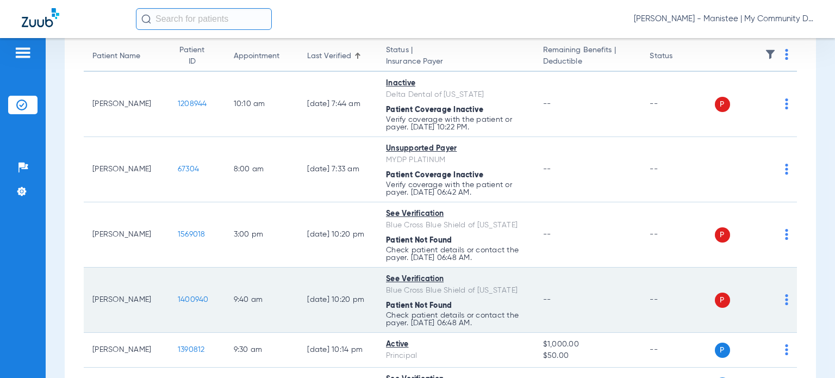
drag, startPoint x: 134, startPoint y: 307, endPoint x: 90, endPoint y: 289, distance: 48.1
click at [90, 289] on td "Phoebe Ostrander" at bounding box center [126, 300] width 85 height 65
copy td "Phoebe Ostrander"
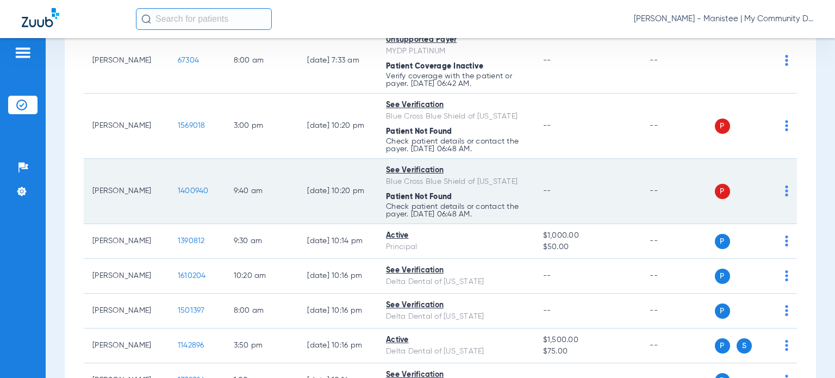
scroll to position [0, 0]
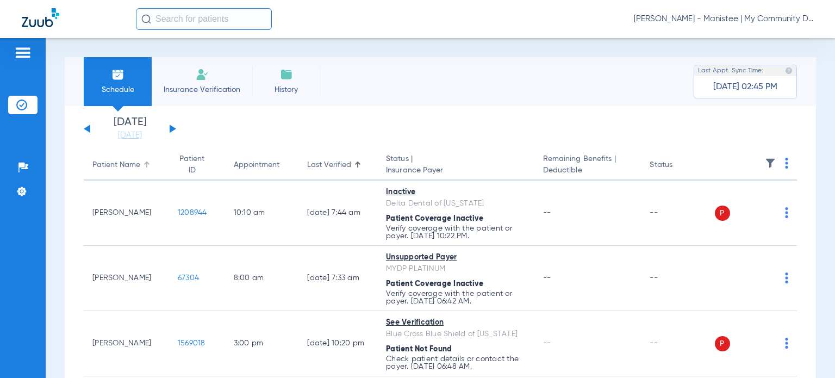
click at [126, 163] on div "Patient Name" at bounding box center [116, 164] width 48 height 11
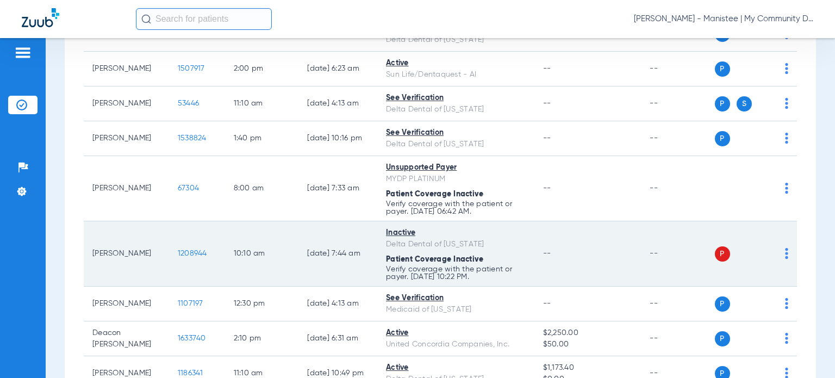
scroll to position [217, 0]
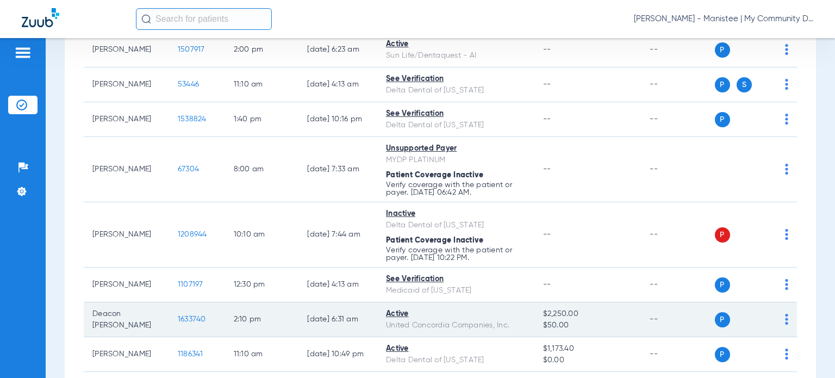
click at [180, 318] on span "1633740" at bounding box center [192, 319] width 28 height 8
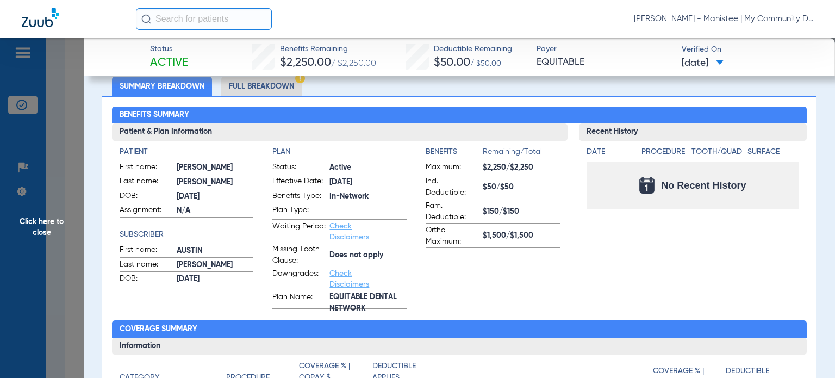
scroll to position [54, 0]
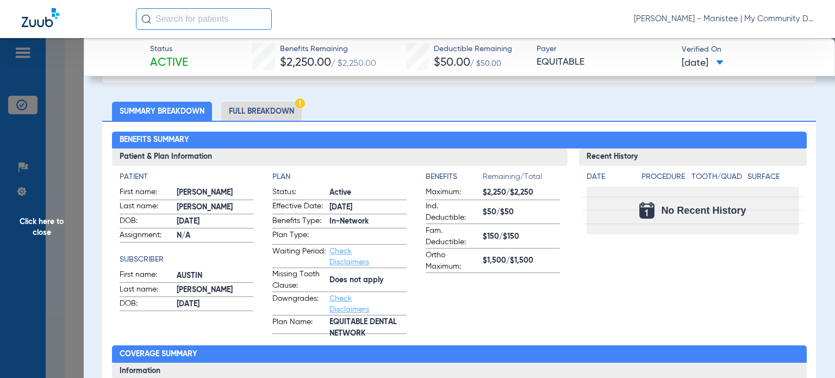
click at [256, 107] on li "Full Breakdown" at bounding box center [261, 111] width 80 height 19
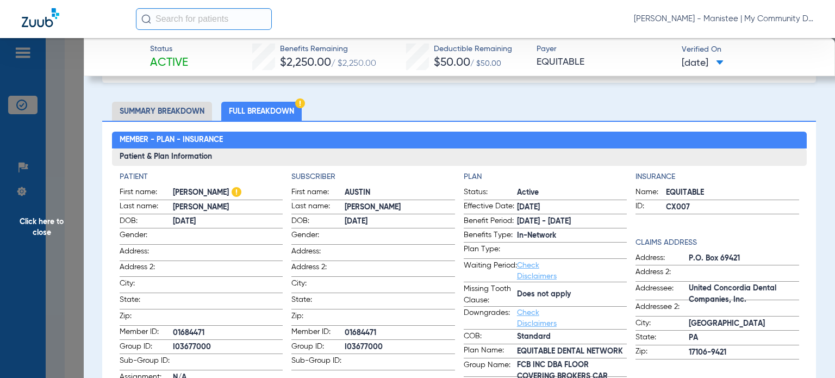
scroll to position [109, 0]
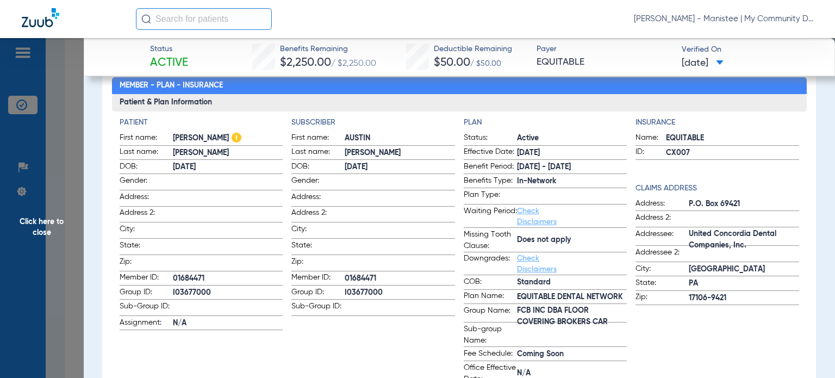
click at [481, 228] on form "Status: Active Effective Date: 12/1/24 Benefit Period: 1/1/25 - 12/31/25 Benefi…" at bounding box center [546, 258] width 164 height 253
click at [52, 221] on span "Click here to close" at bounding box center [42, 227] width 84 height 378
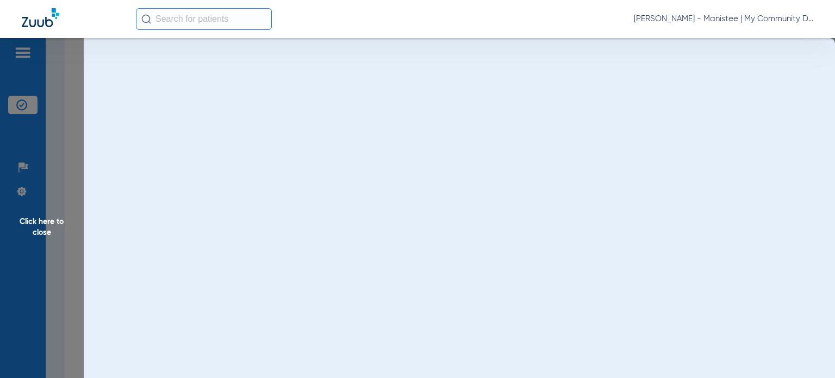
scroll to position [0, 0]
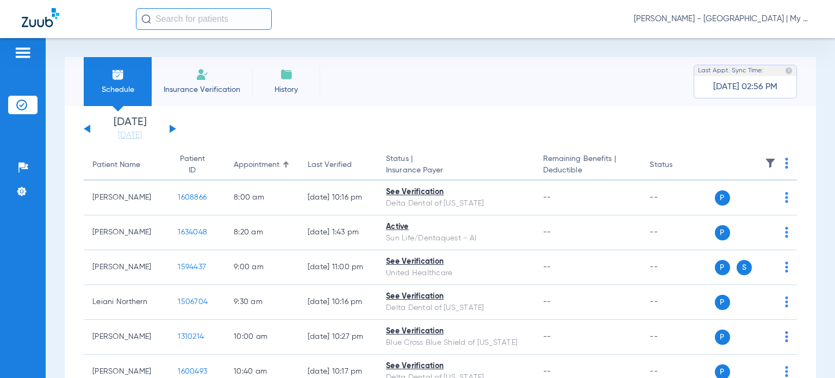
click at [731, 24] on span "[PERSON_NAME] - [GEOGRAPHIC_DATA] | My Community Dental Centers" at bounding box center [723, 19] width 179 height 11
click at [751, 33] on button "Account Selection" at bounding box center [772, 39] width 78 height 22
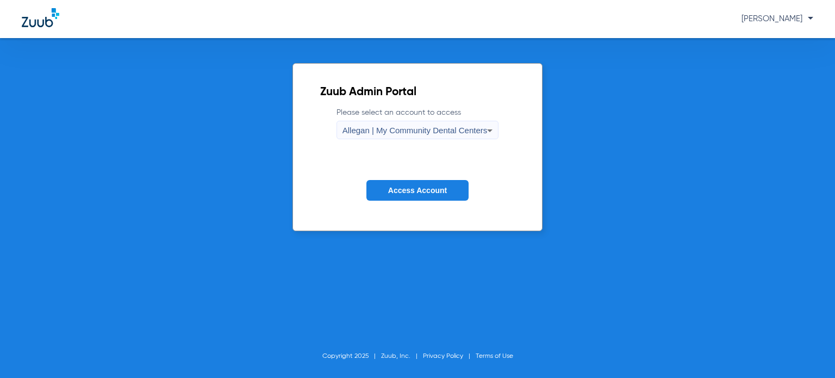
click at [469, 128] on span "Allegan | My Community Dental Centers" at bounding box center [415, 130] width 145 height 9
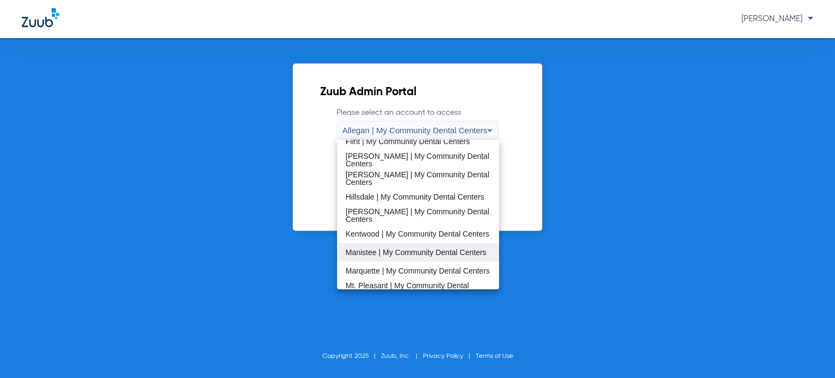
scroll to position [217, 0]
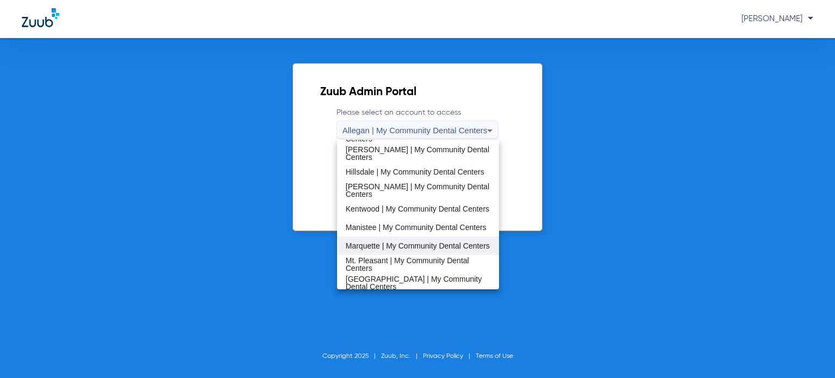
click at [418, 250] on span "Marquette | My Community Dental Centers" at bounding box center [418, 246] width 144 height 8
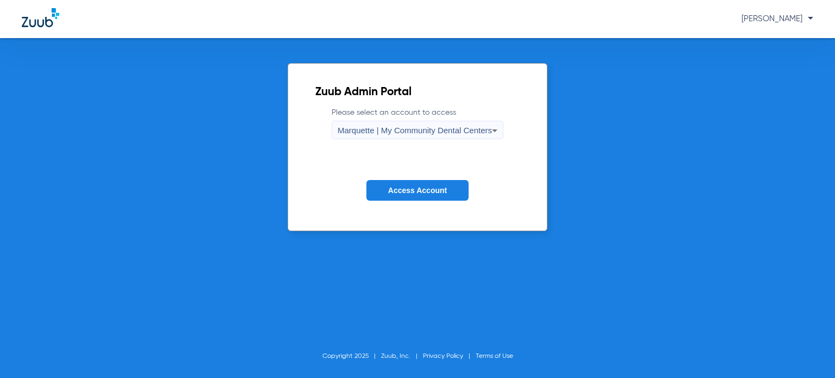
click at [407, 194] on span "Access Account" at bounding box center [417, 190] width 59 height 9
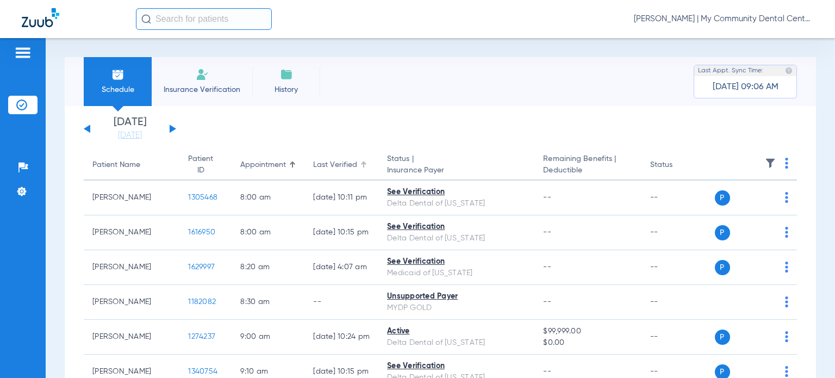
click at [324, 161] on div "Last Verified" at bounding box center [335, 164] width 44 height 11
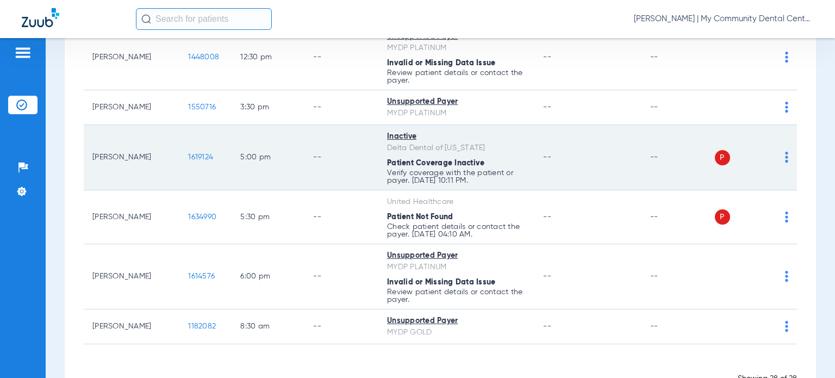
scroll to position [979, 0]
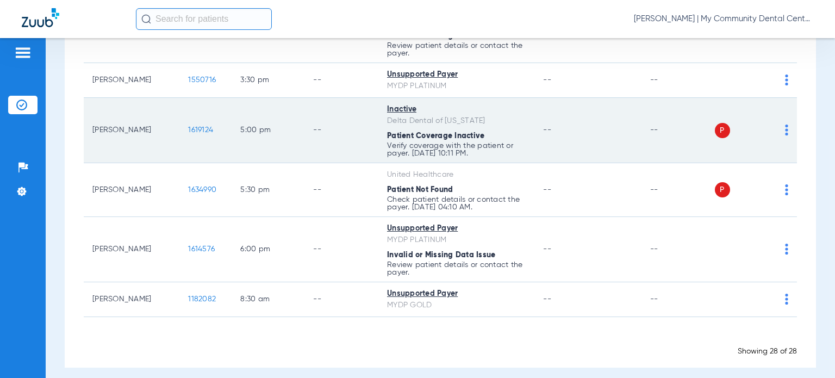
click at [780, 130] on td "P S" at bounding box center [756, 130] width 83 height 65
click at [785, 132] on img at bounding box center [786, 130] width 3 height 11
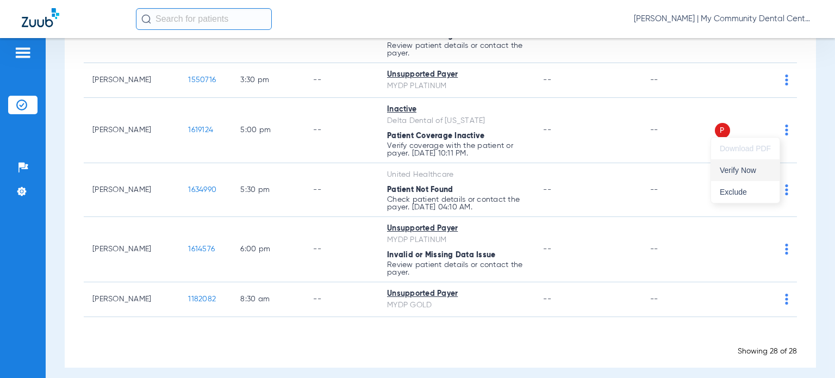
click at [763, 170] on span "Verify Now" at bounding box center [745, 170] width 51 height 8
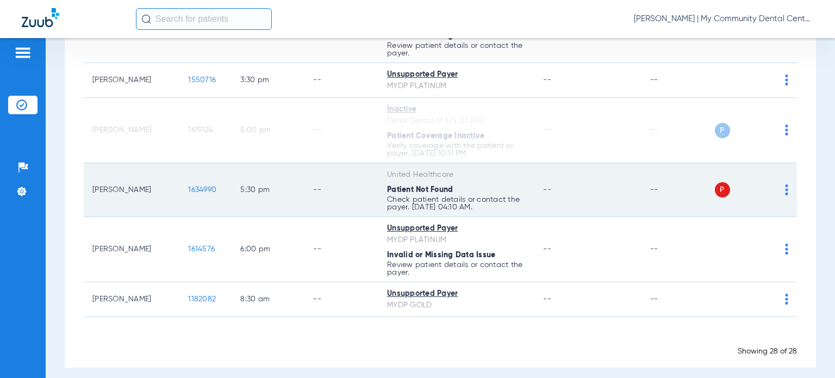
click at [785, 188] on img at bounding box center [786, 189] width 3 height 11
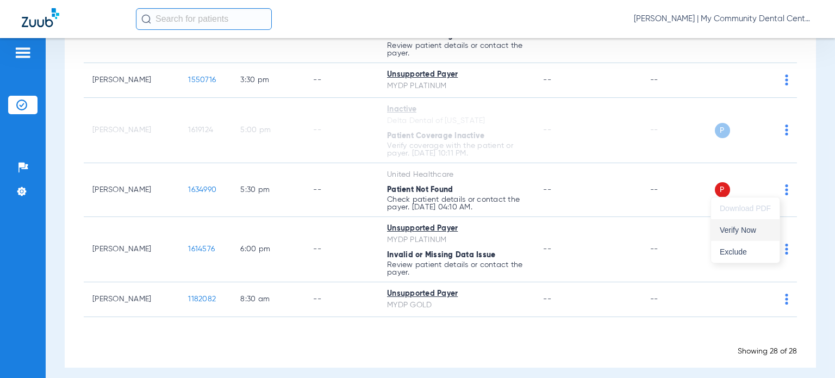
click at [767, 223] on button "Verify Now" at bounding box center [745, 230] width 69 height 22
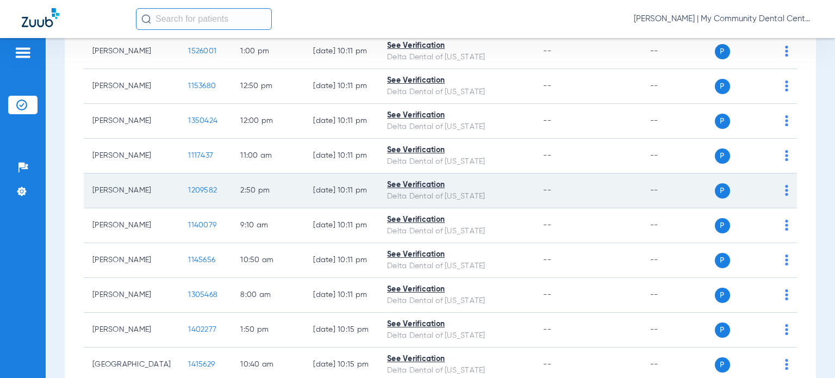
scroll to position [0, 0]
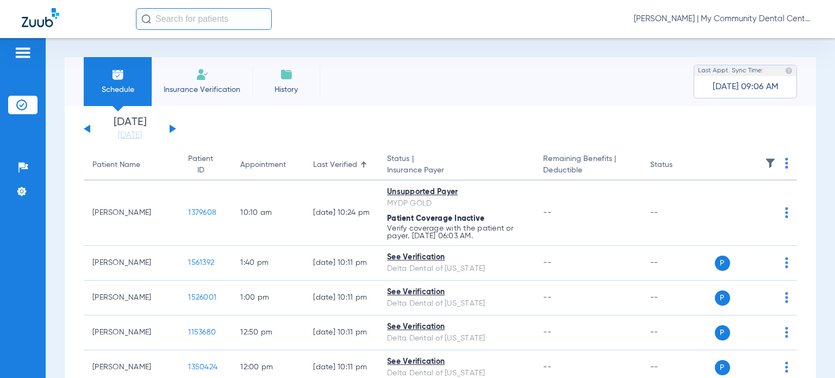
click at [335, 166] on div "Last Verified" at bounding box center [335, 164] width 44 height 11
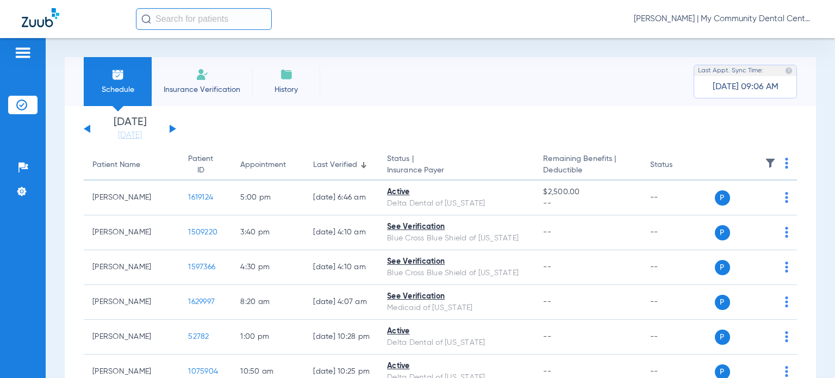
click at [337, 169] on div "Last Verified" at bounding box center [341, 164] width 57 height 11
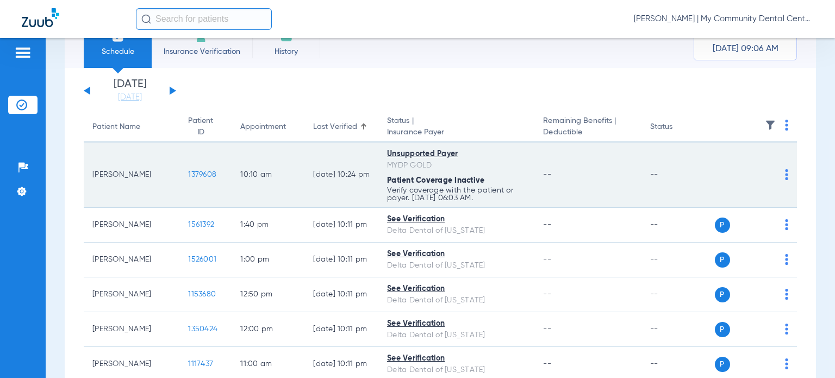
scroll to position [54, 0]
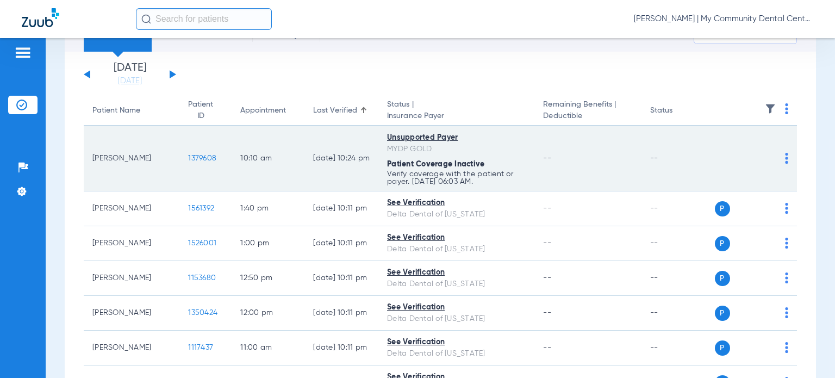
drag, startPoint x: 139, startPoint y: 158, endPoint x: 91, endPoint y: 158, distance: 47.8
click at [91, 158] on td "Dakota Juul" at bounding box center [132, 158] width 96 height 65
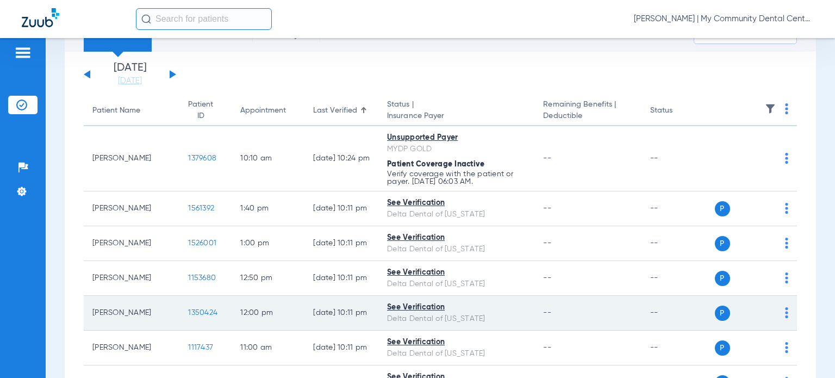
copy td "Dakota Juul"
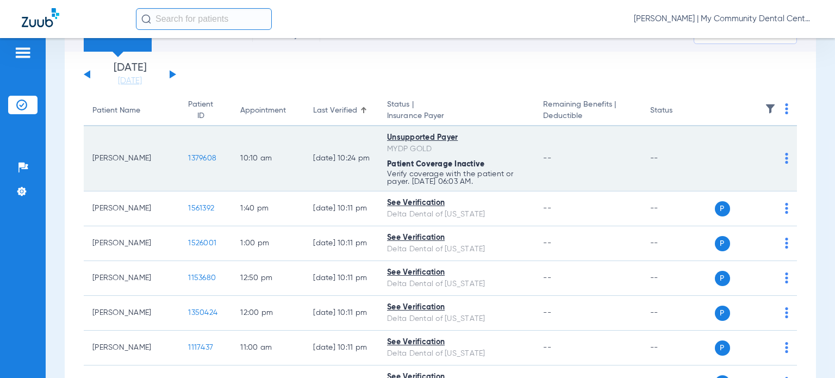
click at [595, 156] on td "--" at bounding box center [587, 158] width 107 height 65
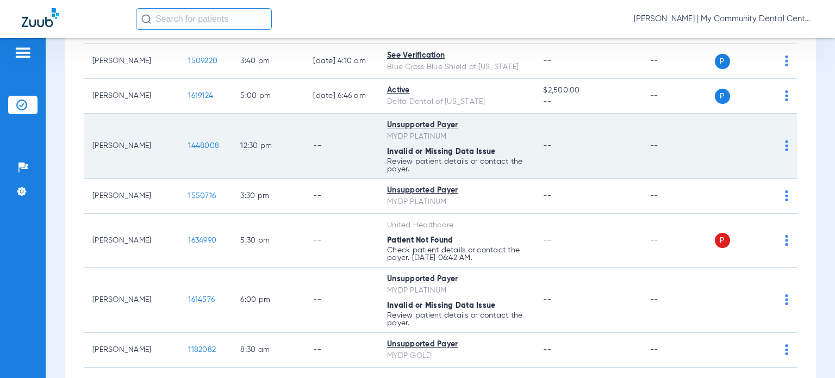
scroll to position [924, 0]
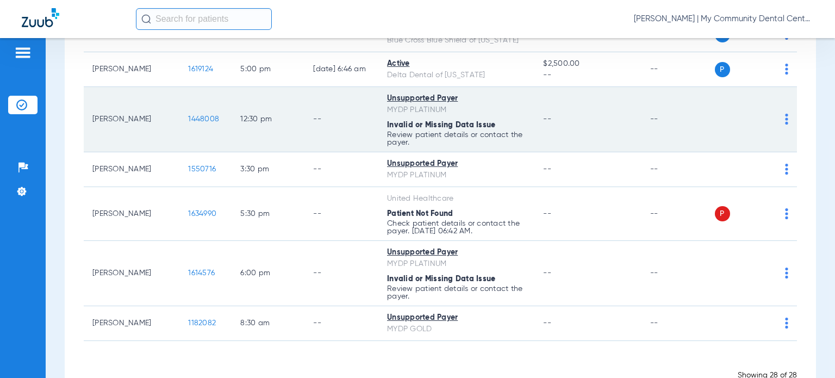
drag, startPoint x: 139, startPoint y: 120, endPoint x: 94, endPoint y: 117, distance: 45.2
click at [94, 117] on td "Maria Sossi" at bounding box center [132, 119] width 96 height 65
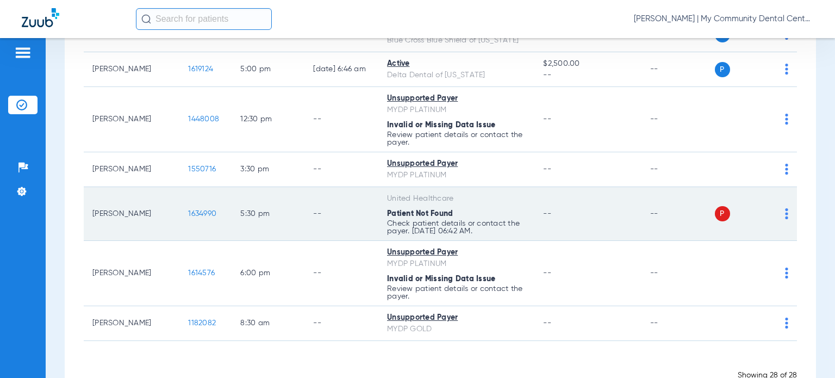
copy td "Maria Sossi"
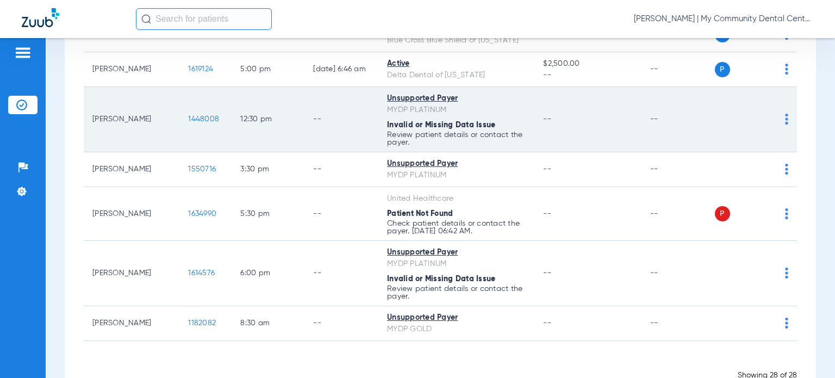
scroll to position [953, 0]
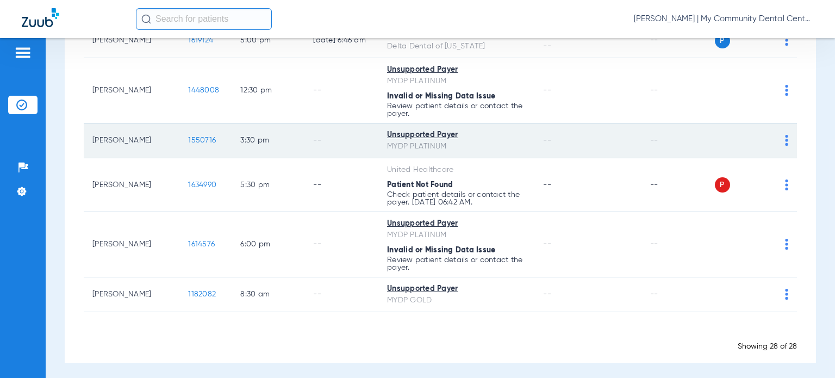
drag, startPoint x: 138, startPoint y: 138, endPoint x: 91, endPoint y: 134, distance: 46.4
click at [91, 134] on td "Zoey King" at bounding box center [132, 140] width 96 height 35
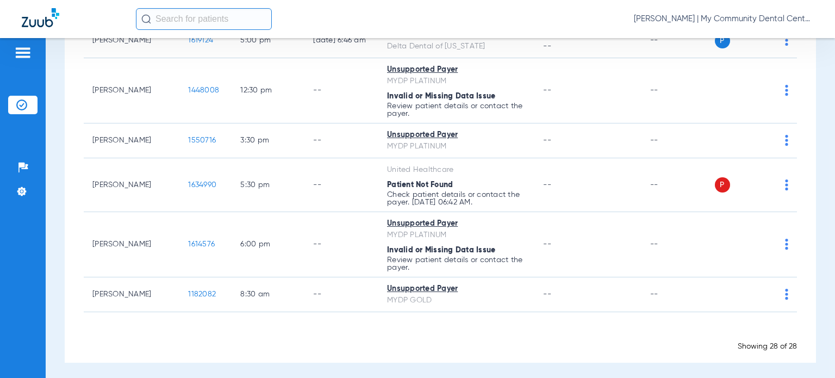
copy td "Zoey King"
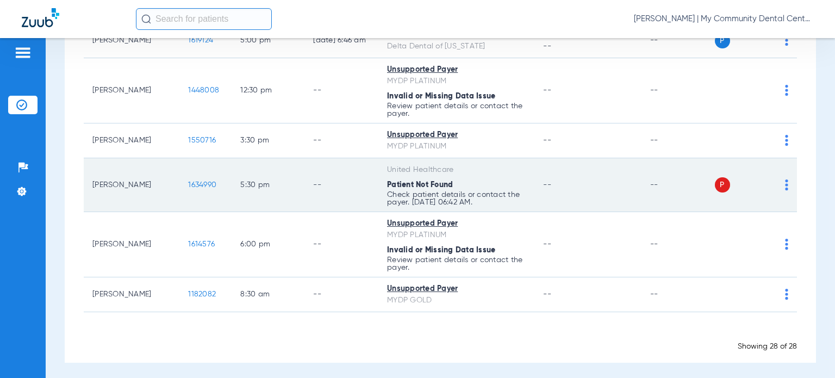
click at [470, 180] on div "Patient Not Found" at bounding box center [456, 184] width 139 height 11
drag, startPoint x: 141, startPoint y: 183, endPoint x: 91, endPoint y: 180, distance: 50.6
click at [91, 180] on td "Jessica Ylitalo" at bounding box center [132, 185] width 96 height 54
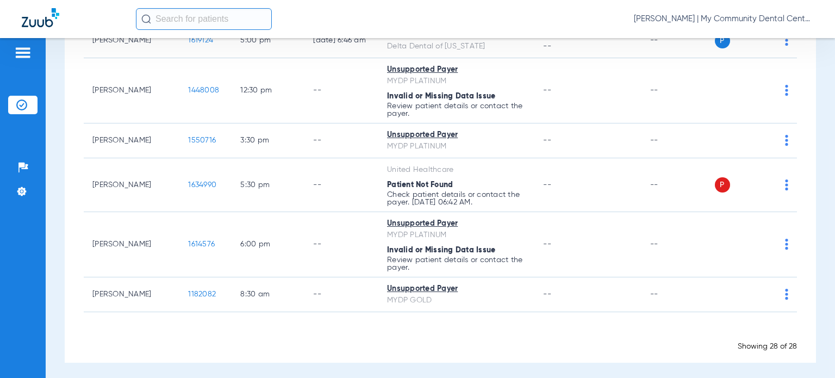
copy td "Jessica Ylitalo"
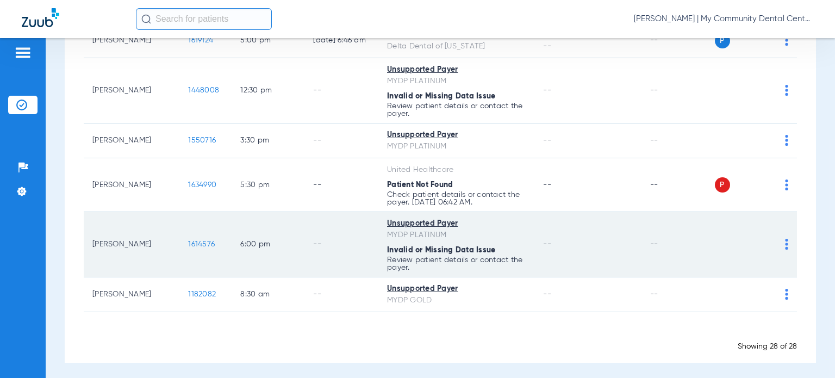
drag, startPoint x: 126, startPoint y: 252, endPoint x: 85, endPoint y: 223, distance: 49.6
click at [85, 223] on td "Abraham Alatorre Tamayo" at bounding box center [132, 244] width 96 height 65
copy td "Abraham Alatorre Tamayo"
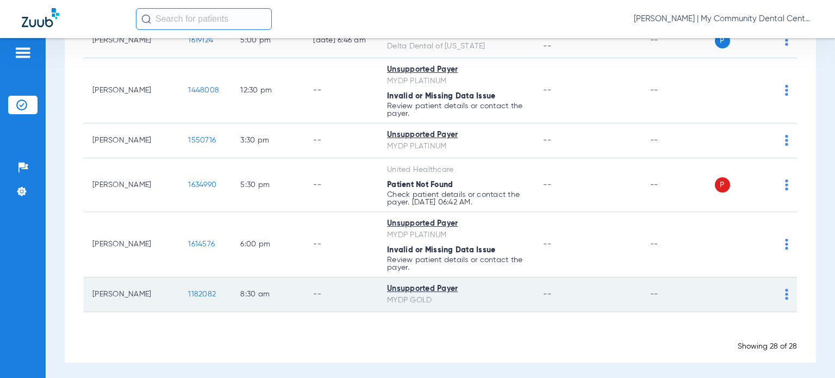
drag, startPoint x: 148, startPoint y: 291, endPoint x: 88, endPoint y: 288, distance: 60.4
click at [88, 288] on td "Jason Kangas" at bounding box center [132, 294] width 96 height 35
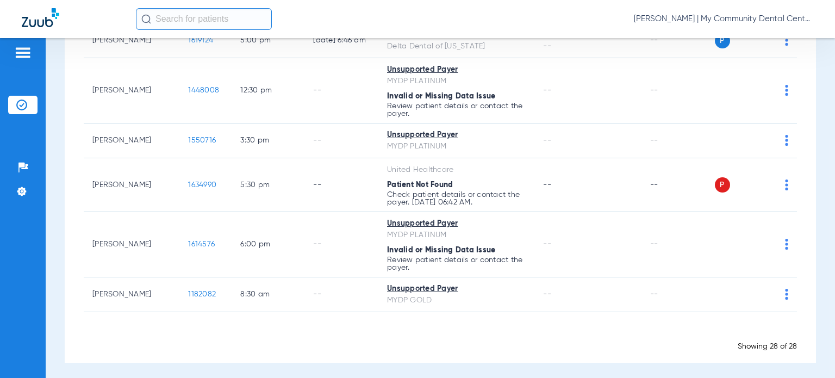
copy td "Jason Kangas"
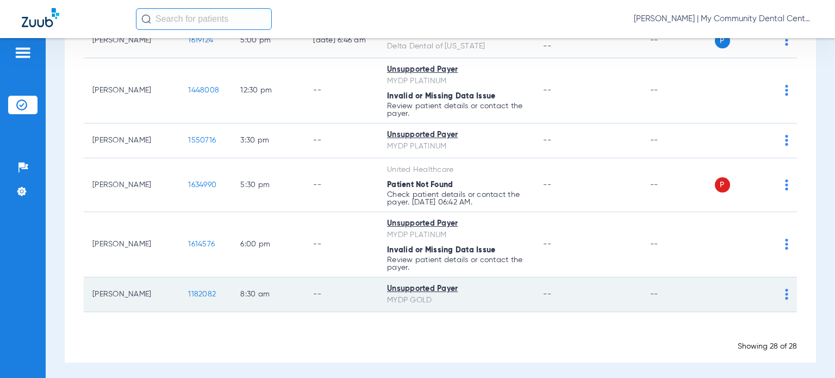
drag, startPoint x: 490, startPoint y: 322, endPoint x: 466, endPoint y: 297, distance: 35.0
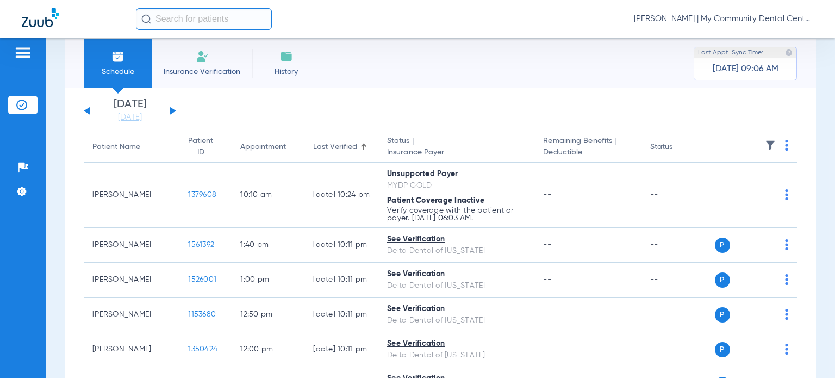
scroll to position [0, 0]
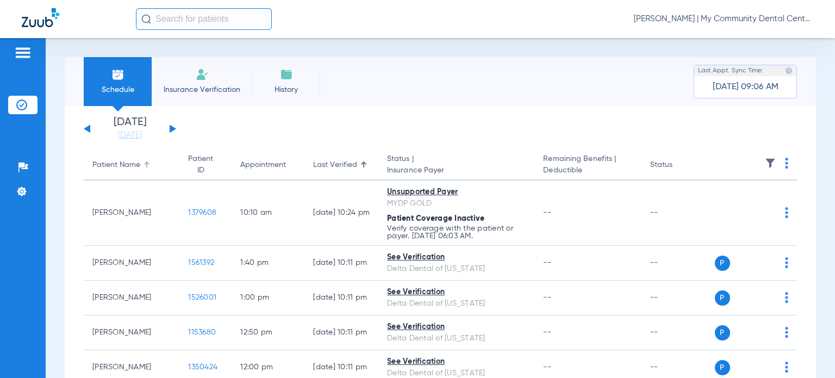
click at [122, 160] on div "Patient Name" at bounding box center [116, 164] width 48 height 11
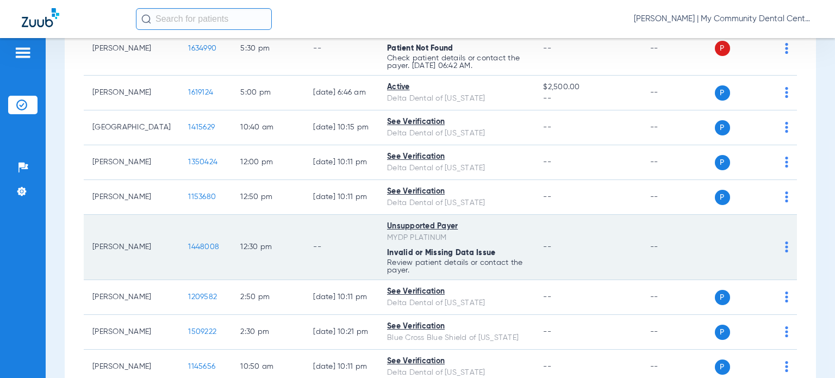
scroll to position [761, 0]
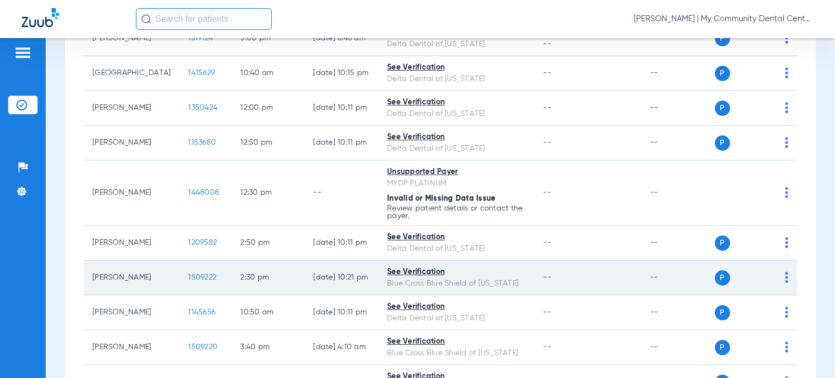
click at [188, 275] on span "1509222" at bounding box center [202, 277] width 28 height 8
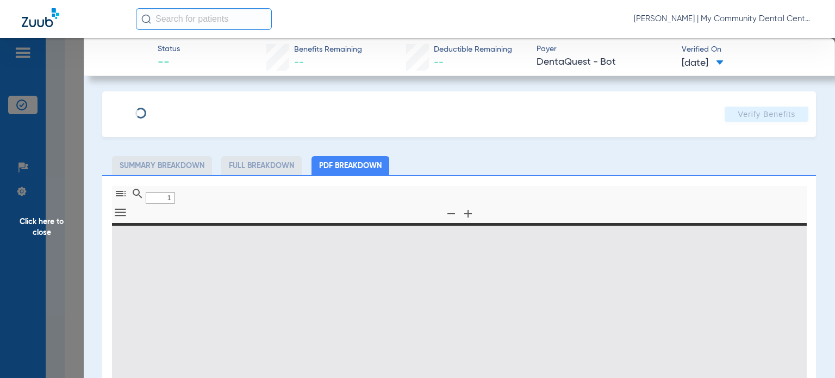
type input "0"
select select "page-width"
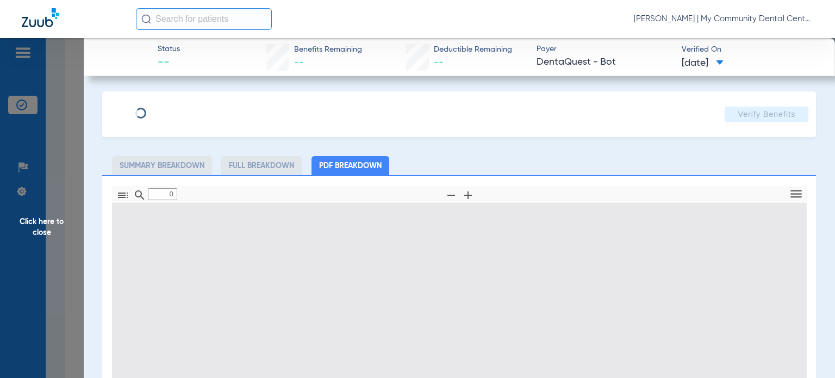
type input "1"
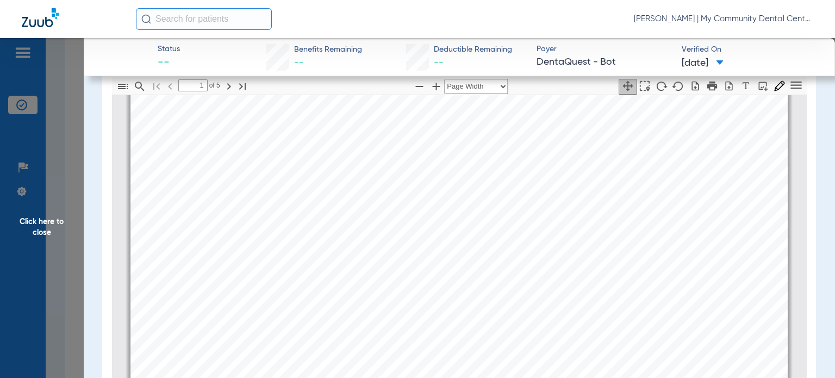
scroll to position [60, 0]
click at [52, 221] on span "Click here to close" at bounding box center [42, 227] width 84 height 378
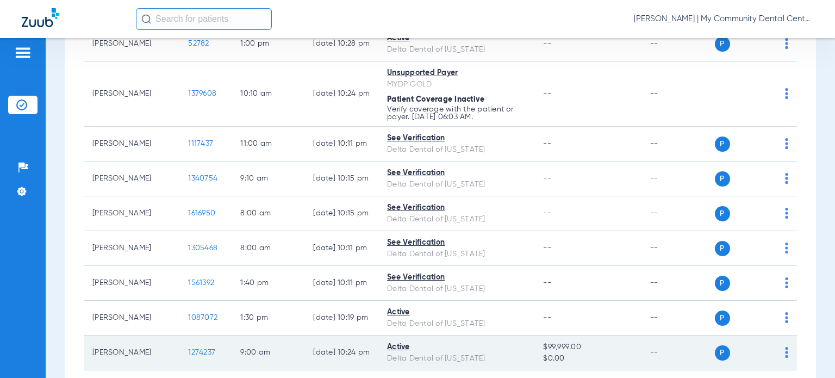
scroll to position [109, 0]
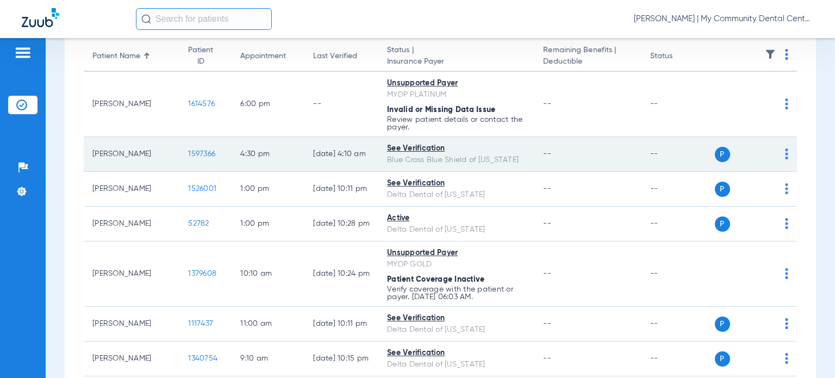
click at [189, 151] on span "1597366" at bounding box center [201, 154] width 27 height 8
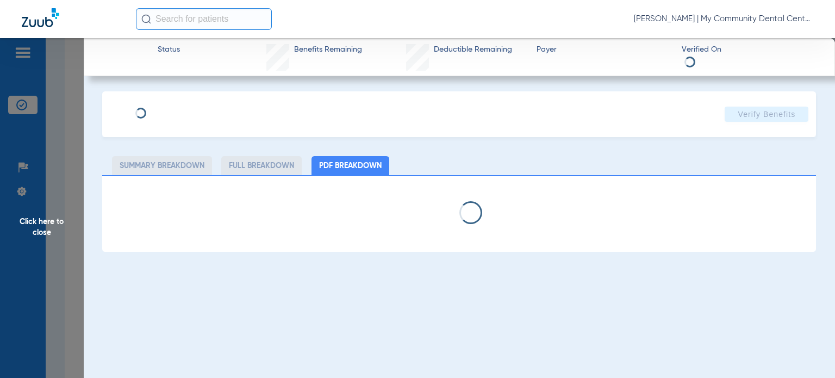
select select "page-width"
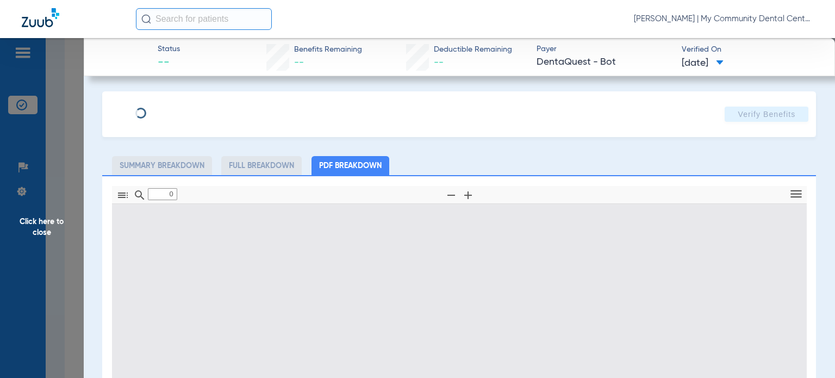
type input "1"
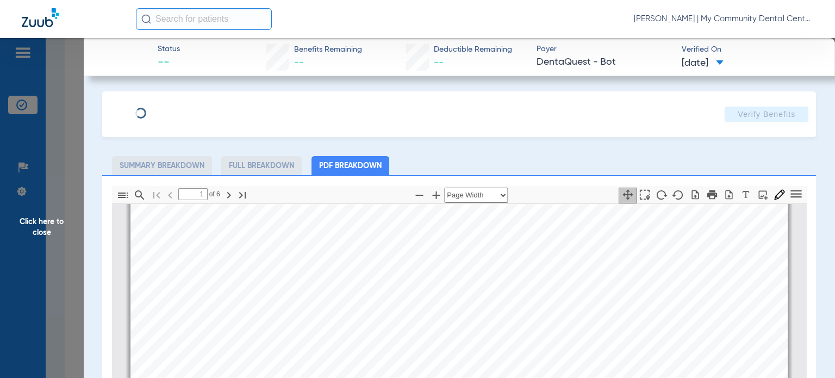
scroll to position [169, 0]
